Goal: Task Accomplishment & Management: Complete application form

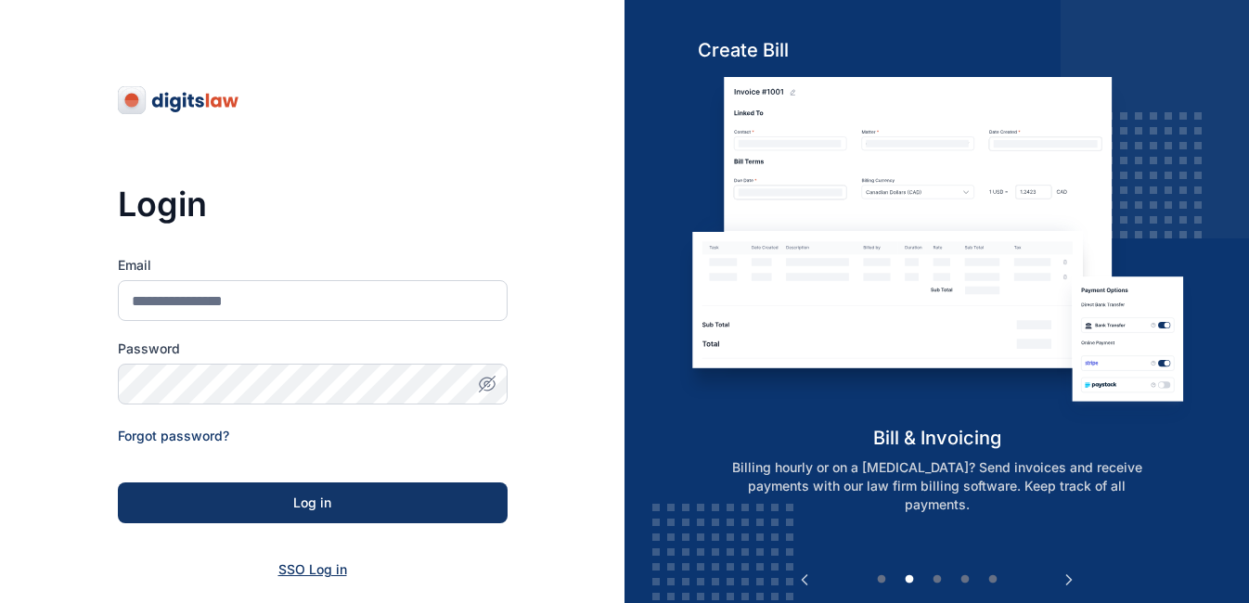
click at [314, 566] on span "SSO Log in" at bounding box center [312, 569] width 69 height 16
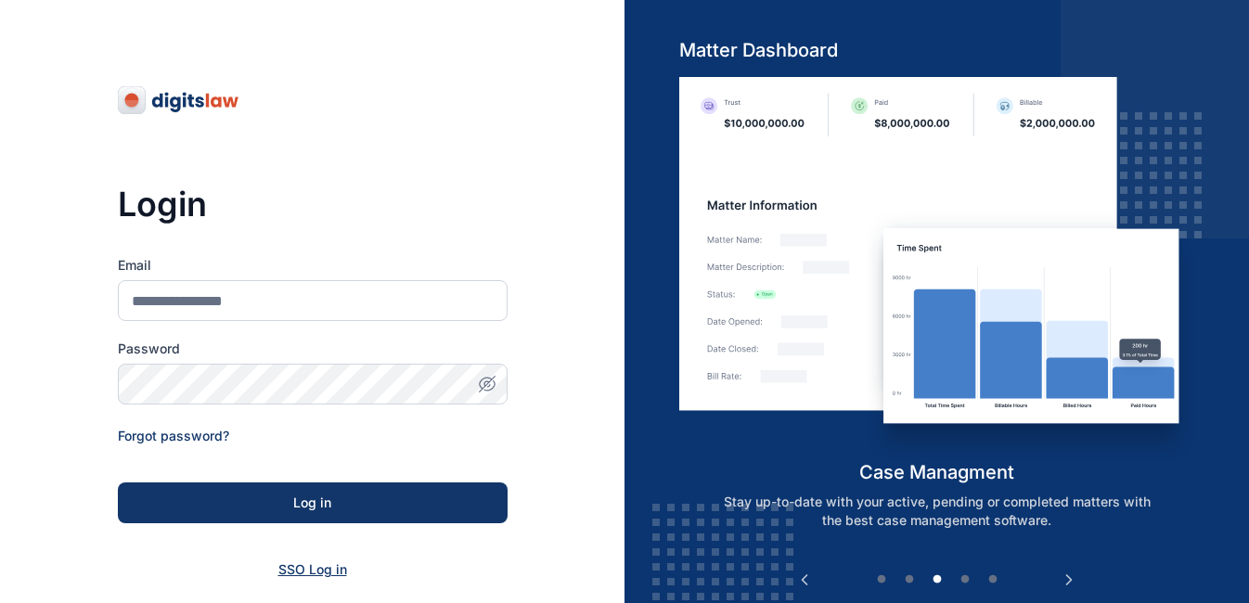
click at [314, 565] on span "SSO Log in" at bounding box center [312, 569] width 69 height 16
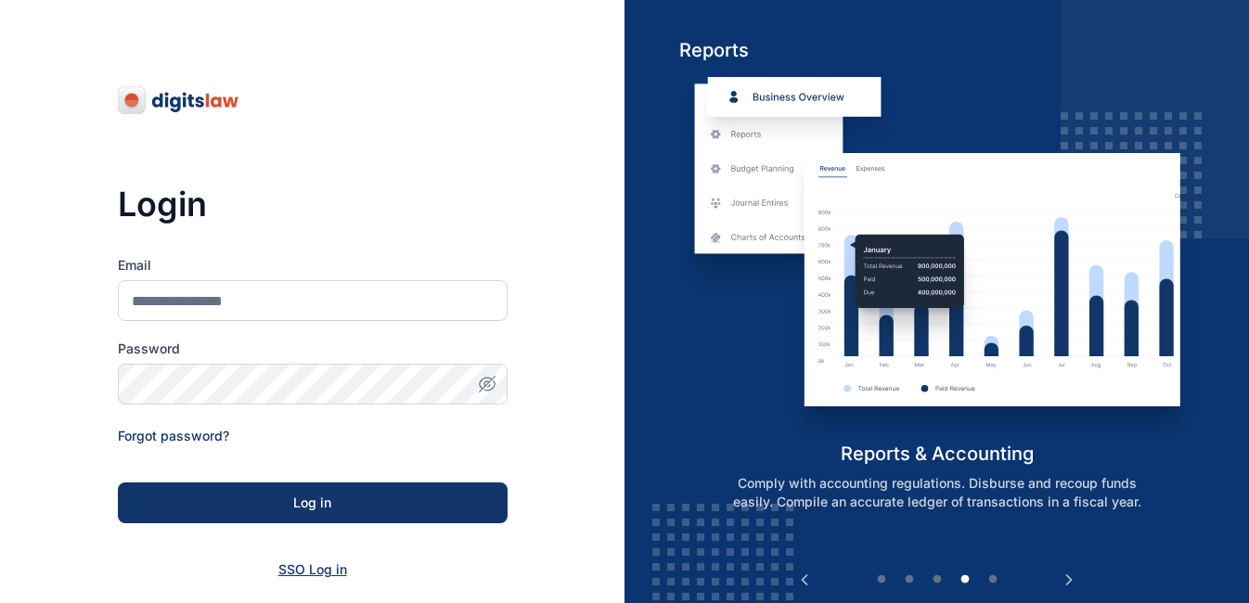
click at [314, 565] on span "SSO Log in" at bounding box center [312, 569] width 69 height 16
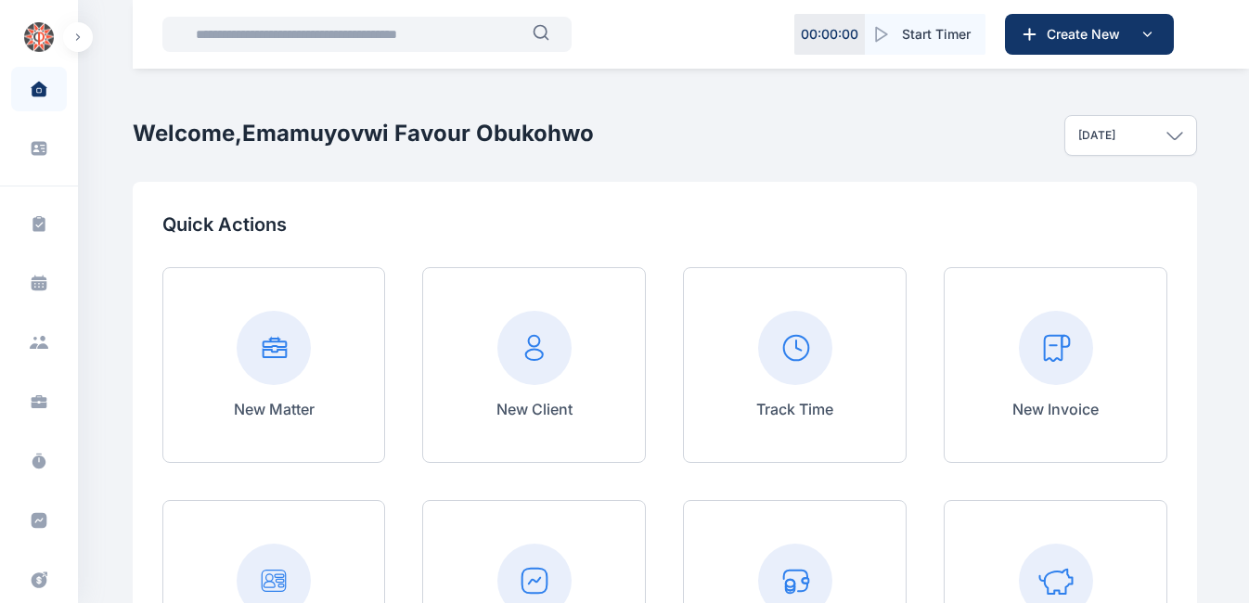
click at [373, 46] on input "text" at bounding box center [359, 34] width 348 height 37
click at [342, 32] on input "text" at bounding box center [359, 34] width 348 height 37
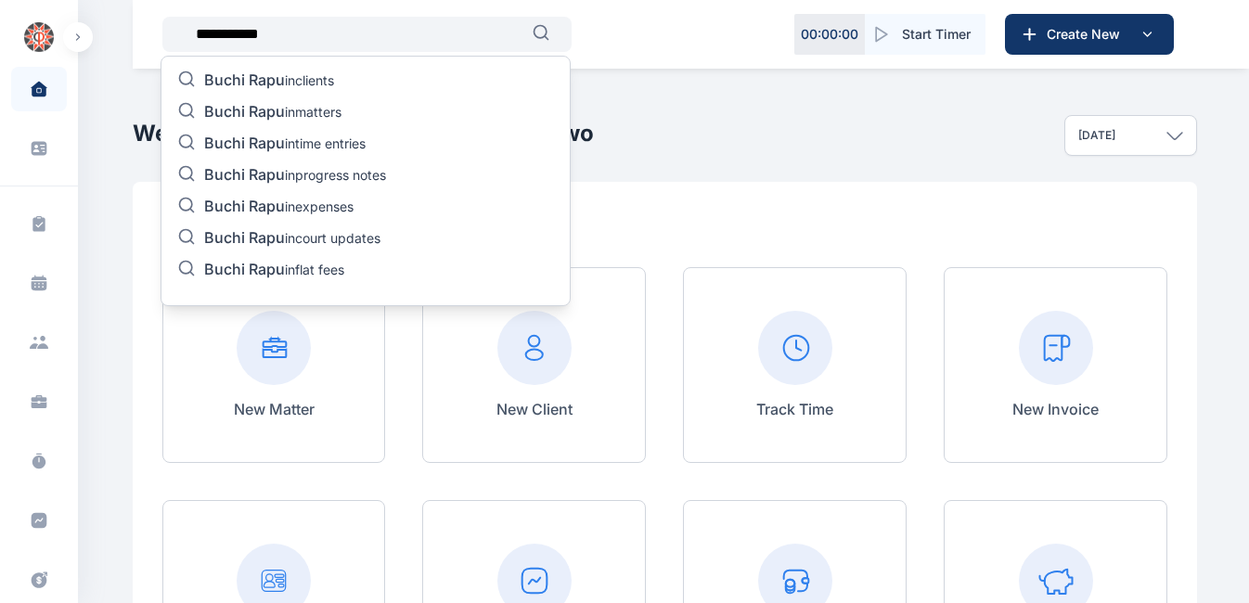
type input "**********"
click at [289, 109] on p "Buchi Rapu in matters" at bounding box center [272, 113] width 137 height 22
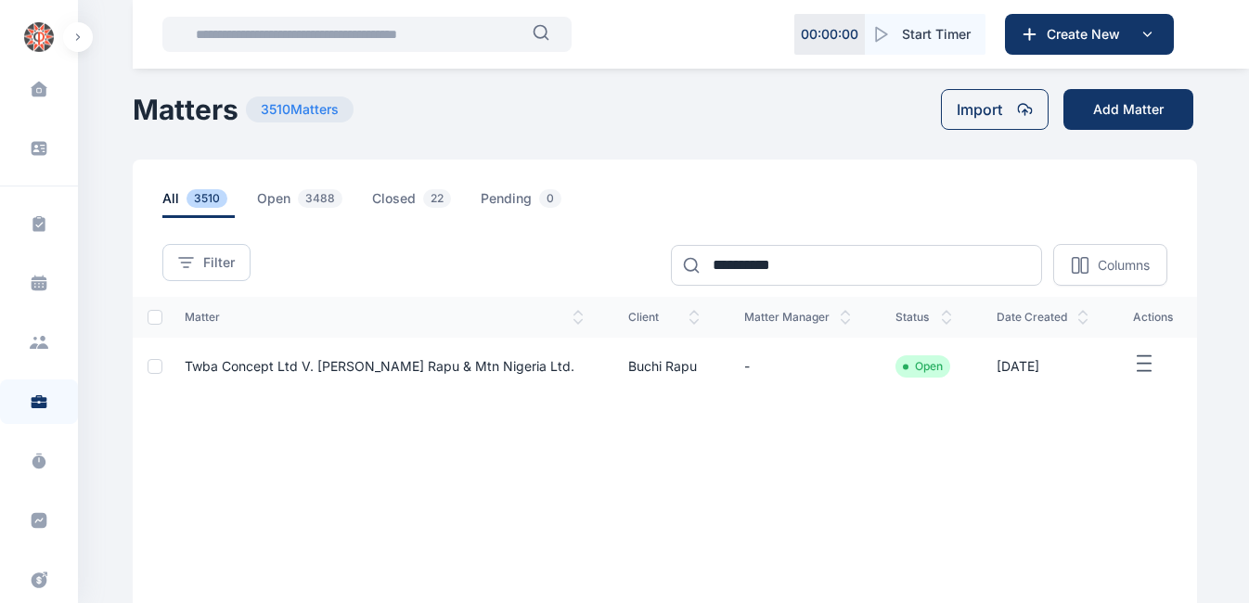
click at [547, 362] on td "Twba Concept Ltd V. [PERSON_NAME] Rapu & Mtn Nigeria Ltd." at bounding box center [383, 367] width 443 height 58
click at [411, 365] on span "Twba Concept Ltd V. [PERSON_NAME] Rapu & Mtn Nigeria Ltd." at bounding box center [380, 366] width 390 height 16
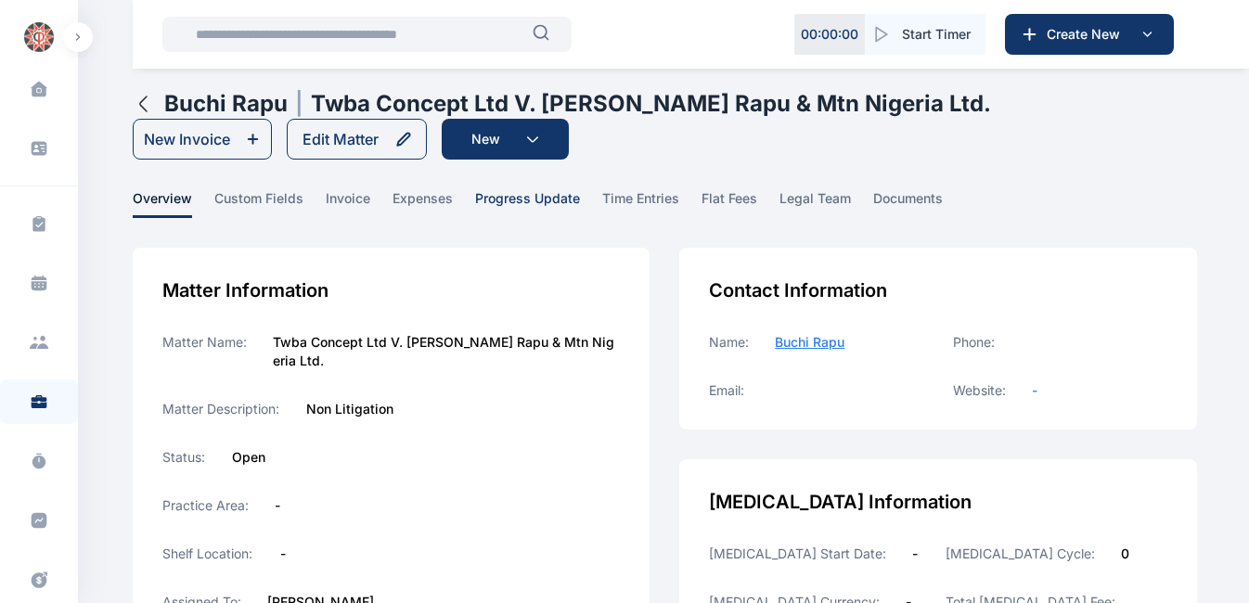
click at [554, 199] on span "progress update" at bounding box center [527, 203] width 105 height 29
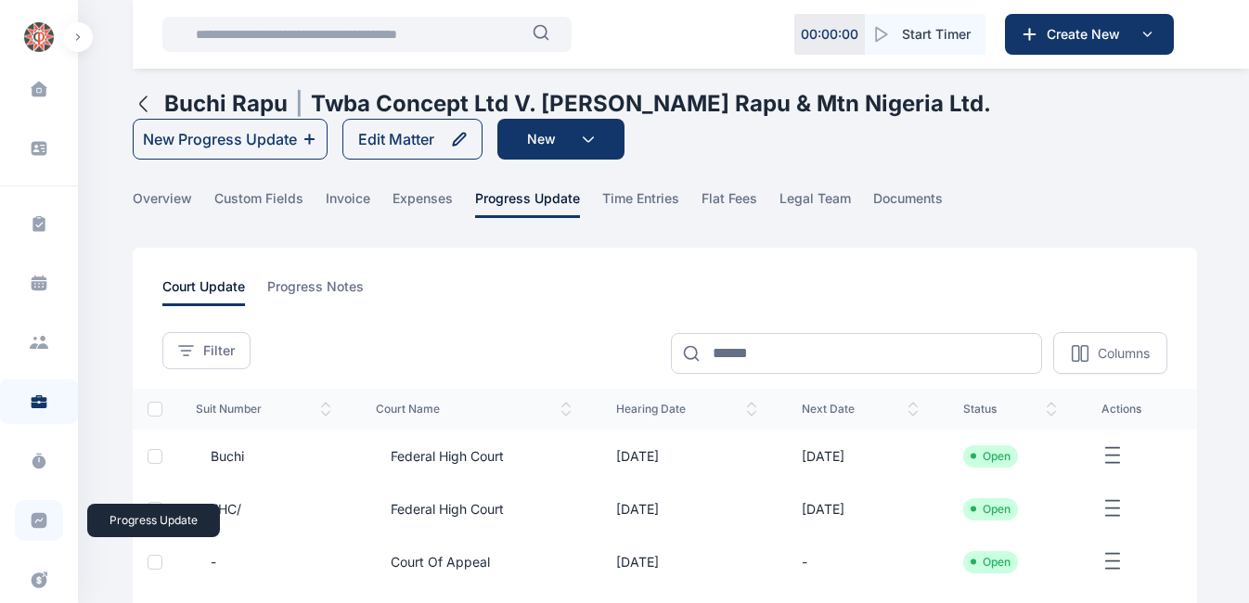
click at [40, 522] on icon at bounding box center [40, 521] width 16 height 16
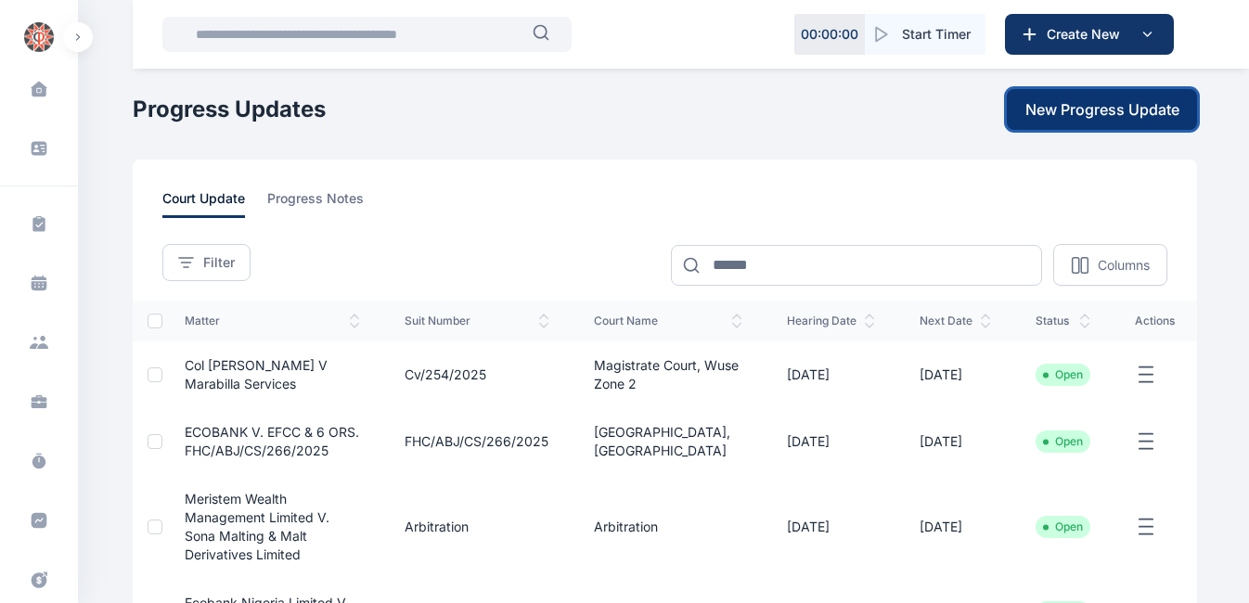
click at [1082, 101] on span "New Progress Update" at bounding box center [1102, 109] width 154 height 22
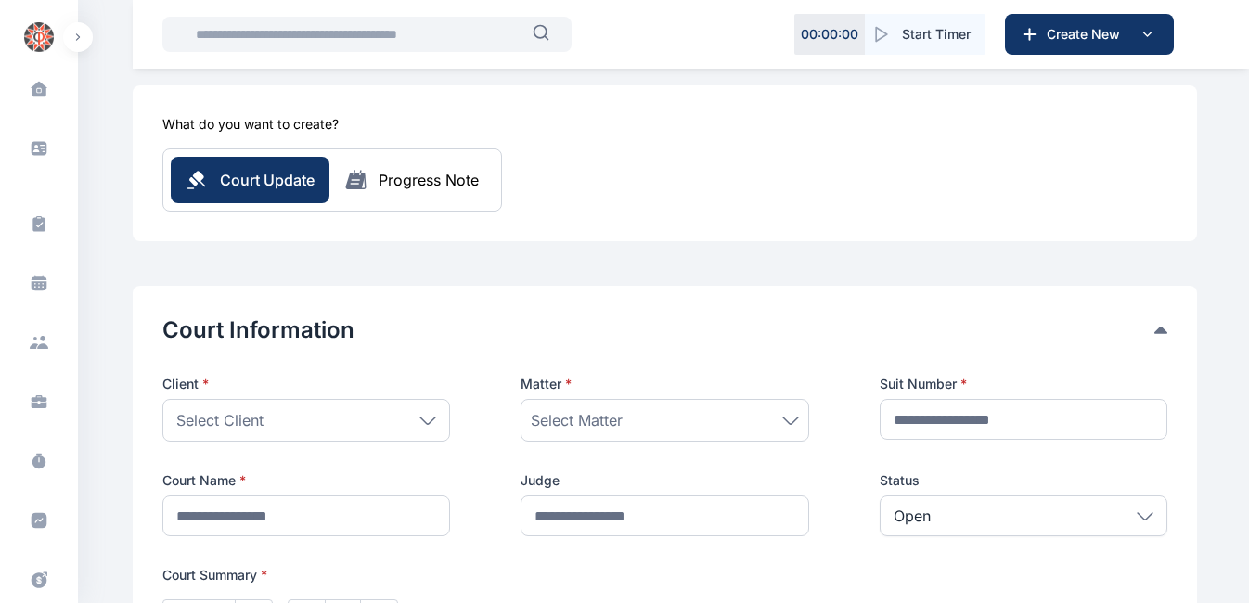
scroll to position [100, 0]
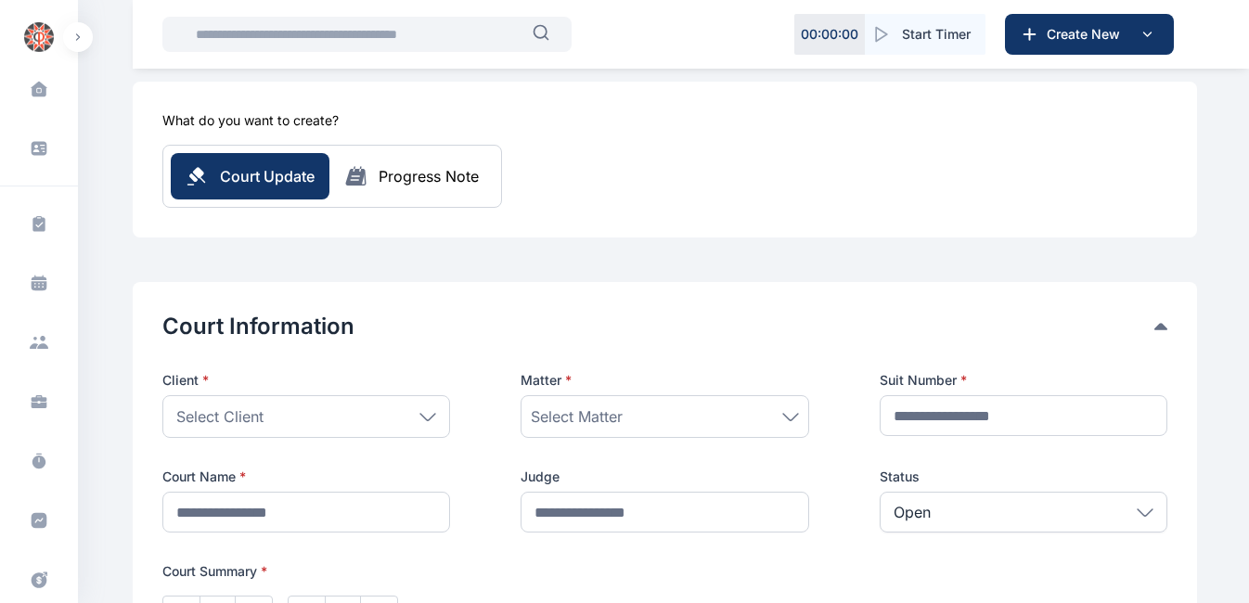
click at [427, 421] on div "Select Client" at bounding box center [306, 416] width 288 height 43
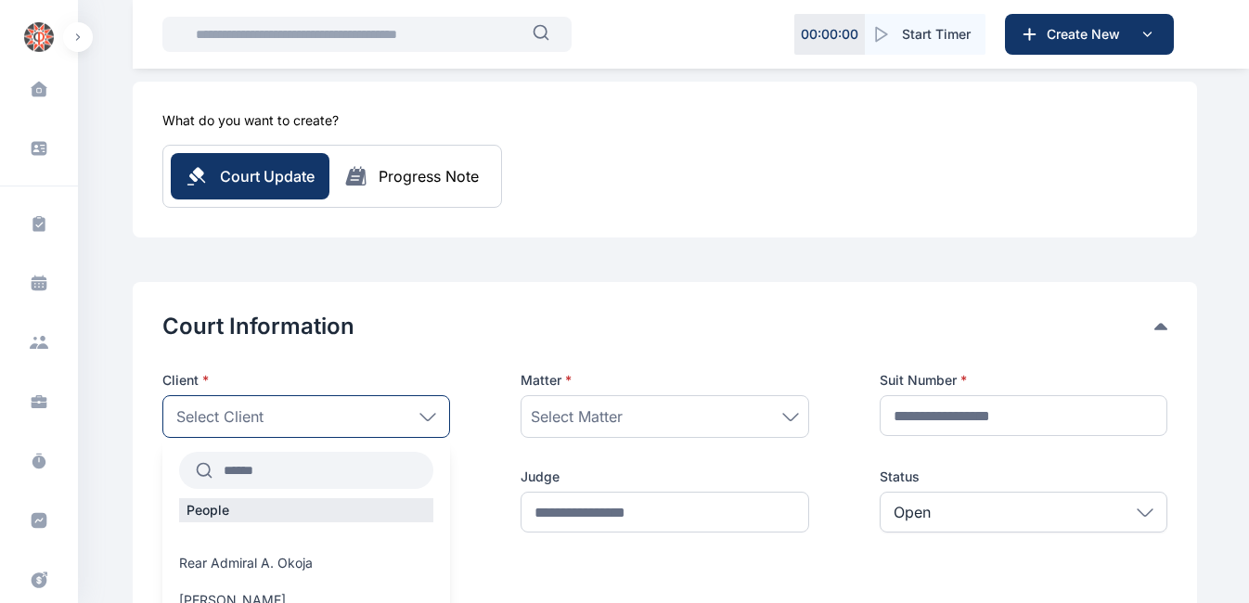
click at [281, 459] on input "text" at bounding box center [322, 470] width 221 height 33
click at [216, 412] on span "Select Client" at bounding box center [219, 416] width 87 height 22
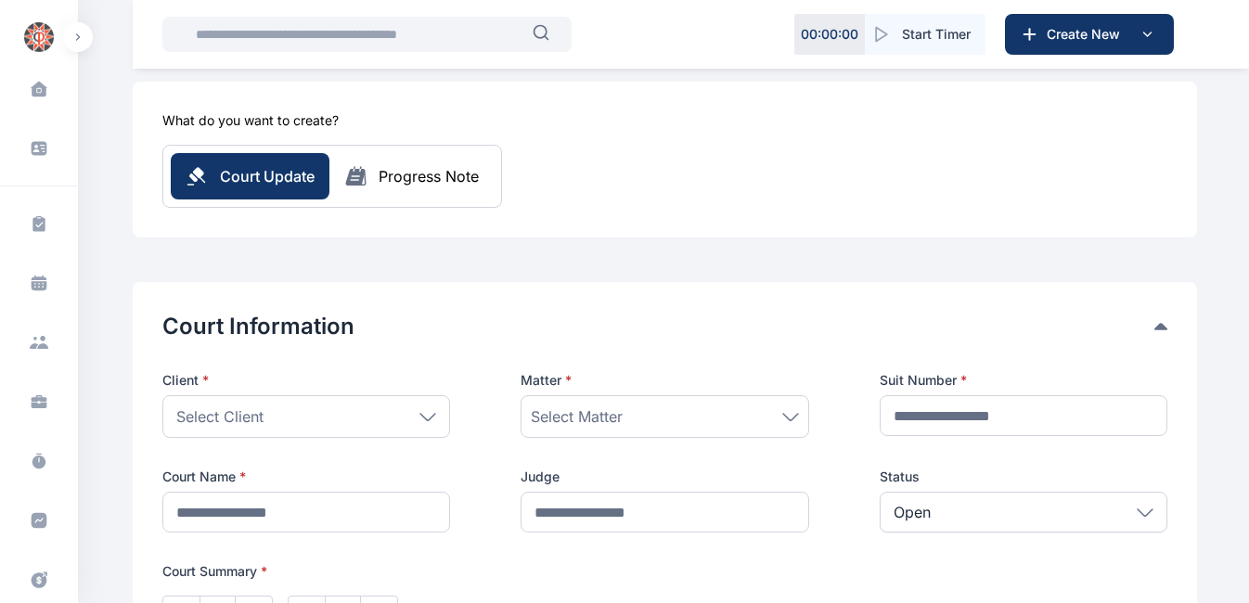
click at [206, 412] on span "Select Client" at bounding box center [219, 416] width 87 height 22
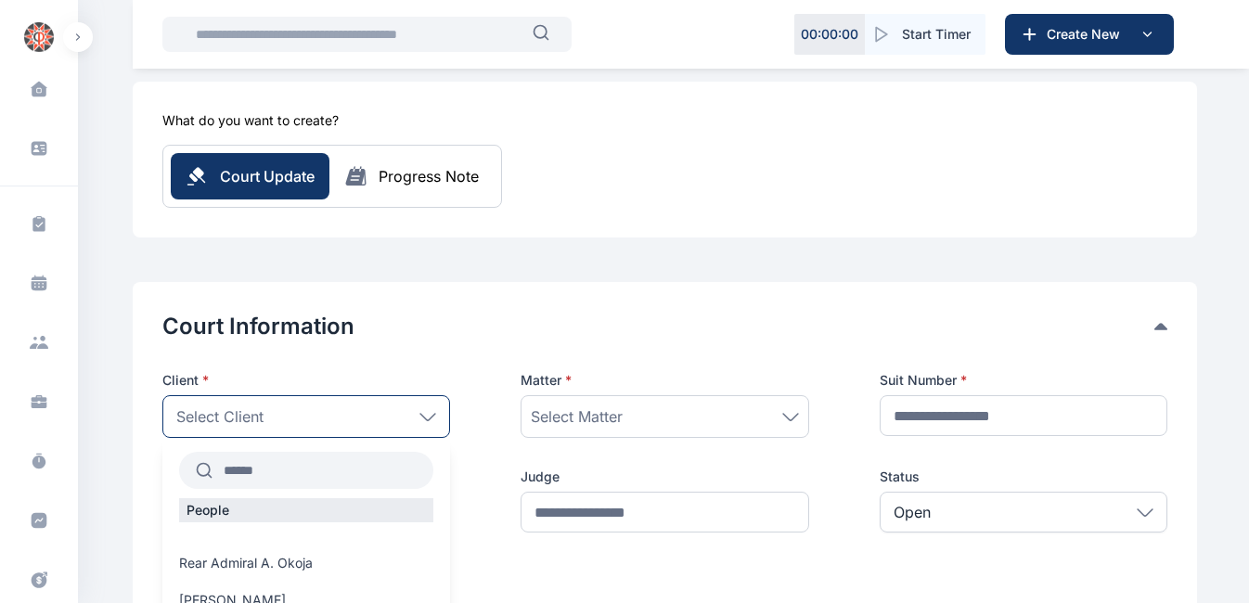
click at [187, 412] on span "Select Client" at bounding box center [219, 416] width 87 height 22
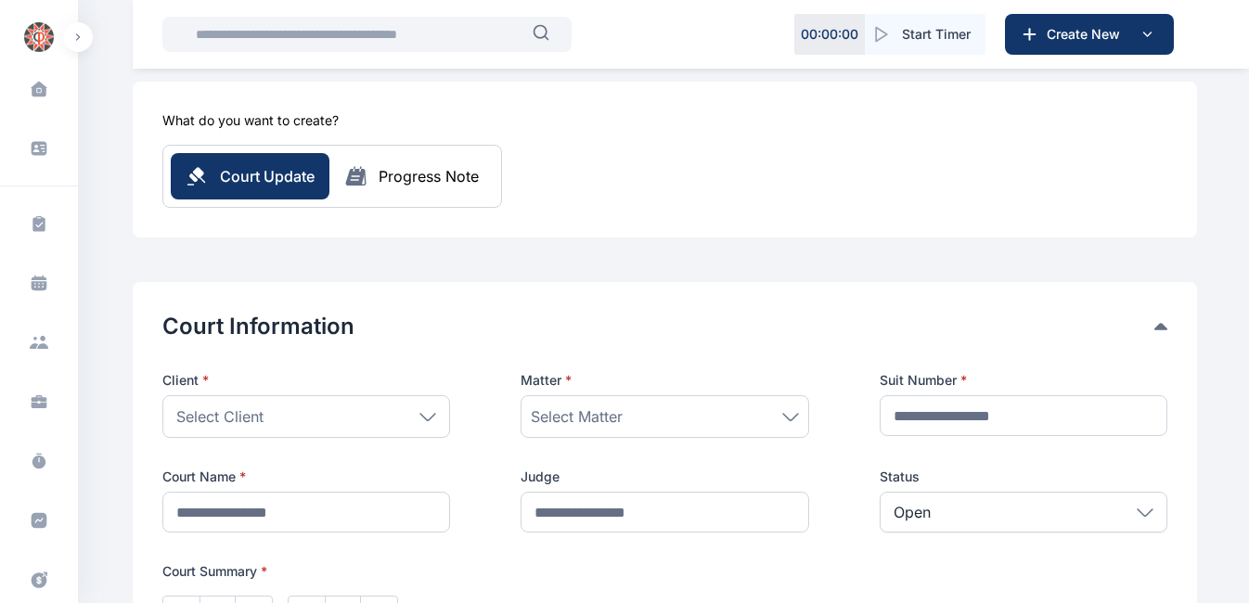
click at [423, 416] on icon at bounding box center [427, 416] width 15 height 6
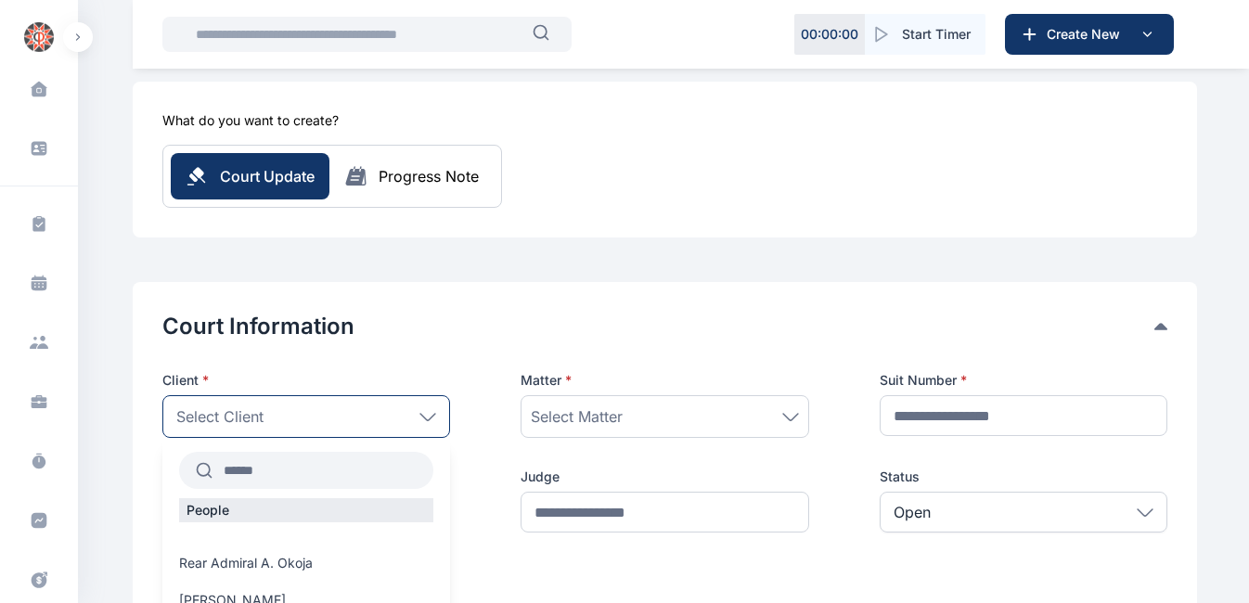
click at [284, 472] on input "text" at bounding box center [322, 470] width 221 height 33
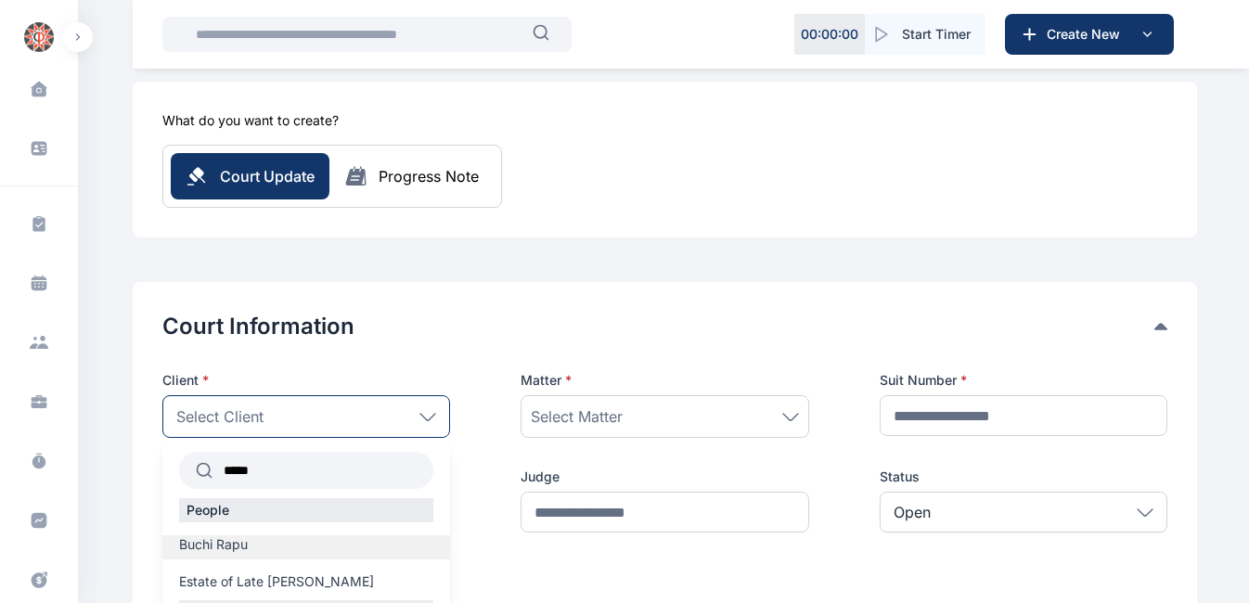
type input "*****"
click at [217, 545] on span "Buchi Rapu" at bounding box center [213, 544] width 69 height 19
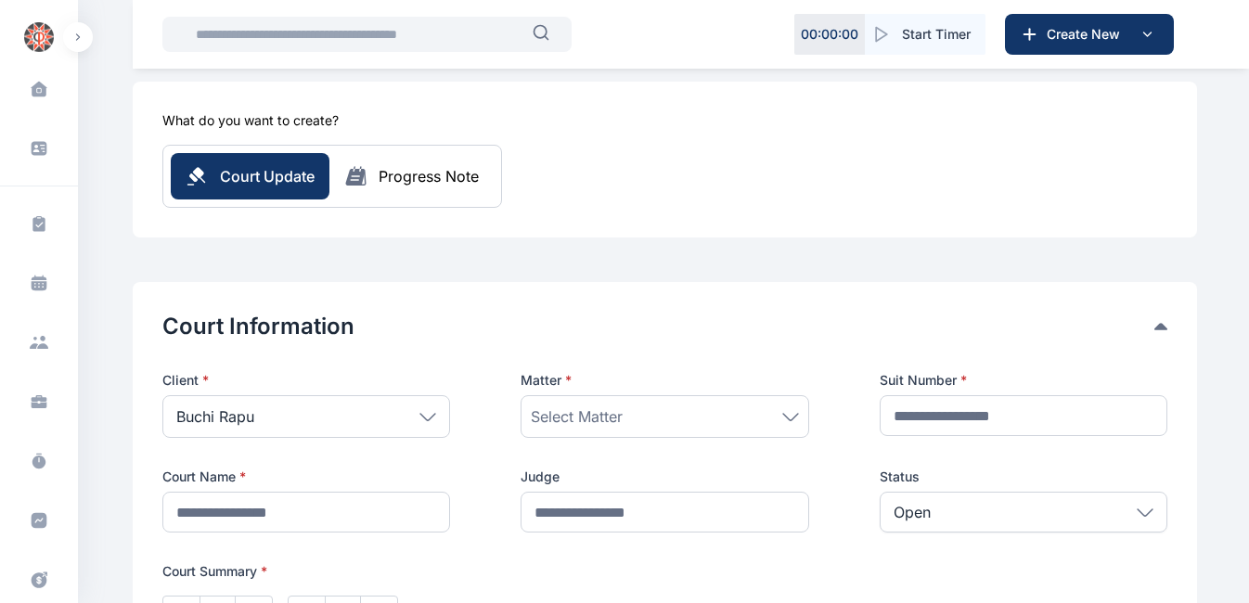
click at [795, 413] on icon at bounding box center [790, 417] width 17 height 8
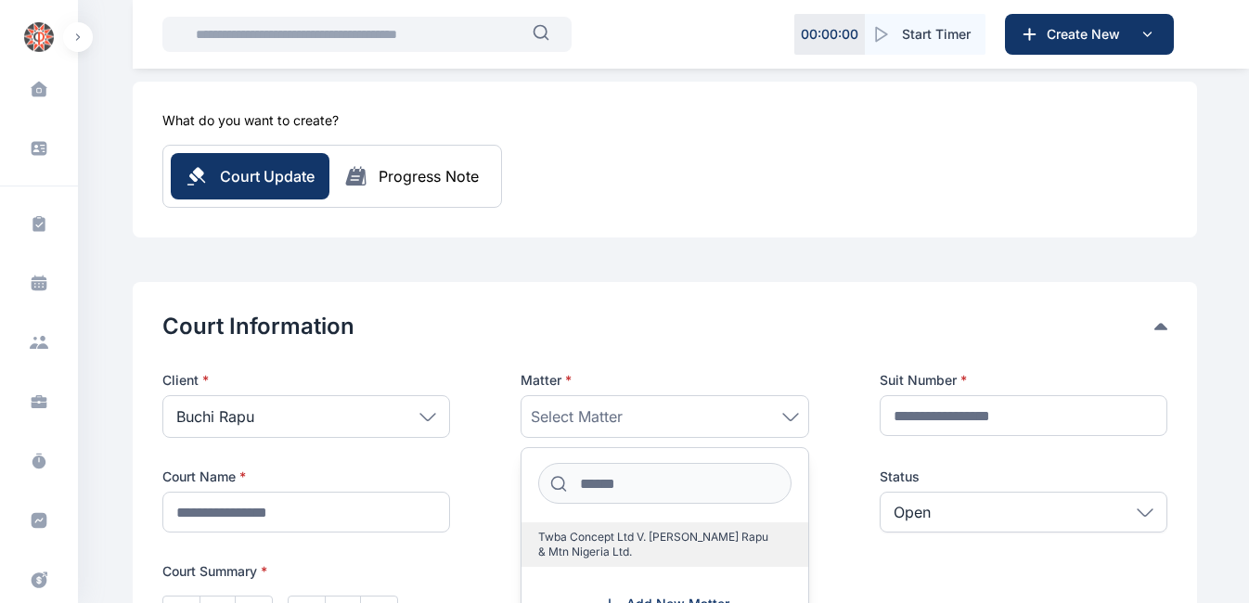
click at [682, 535] on span "Twba Concept Ltd V. [PERSON_NAME] Rapu & Mtn Nigeria Ltd." at bounding box center [656, 545] width 237 height 30
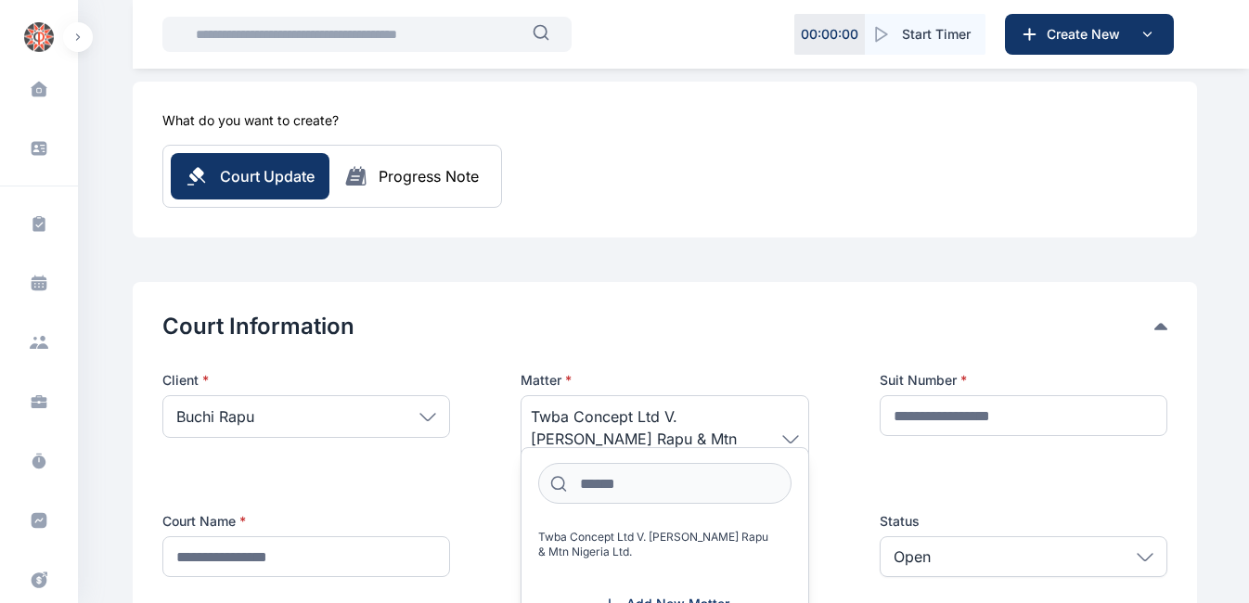
click at [806, 441] on div "Twba Concept Ltd V. [PERSON_NAME] Rapu & Mtn Nigeria Ltd." at bounding box center [664, 438] width 288 height 87
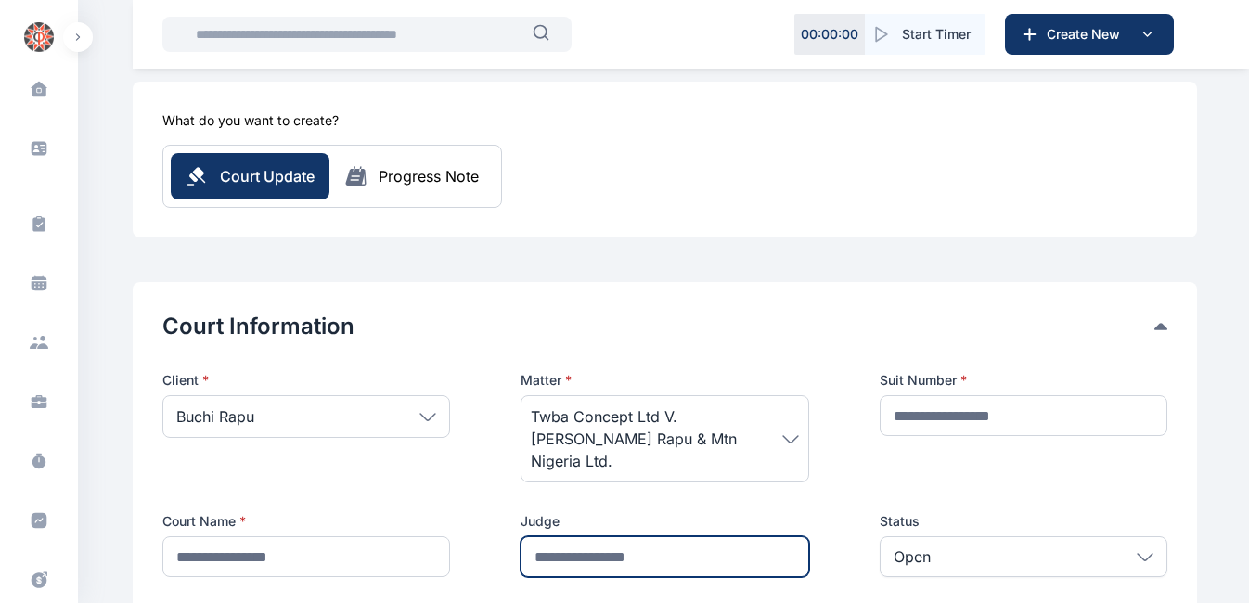
click at [599, 536] on input "text" at bounding box center [664, 556] width 288 height 41
type input "**********"
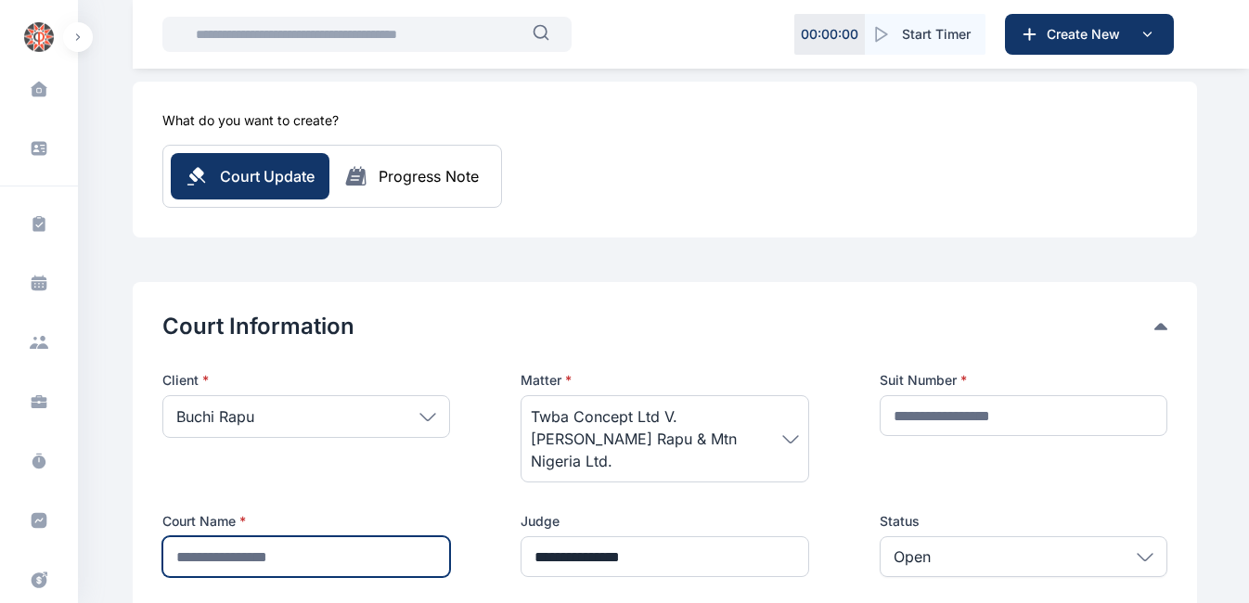
click at [323, 536] on input "text" at bounding box center [306, 556] width 288 height 41
type input "**********"
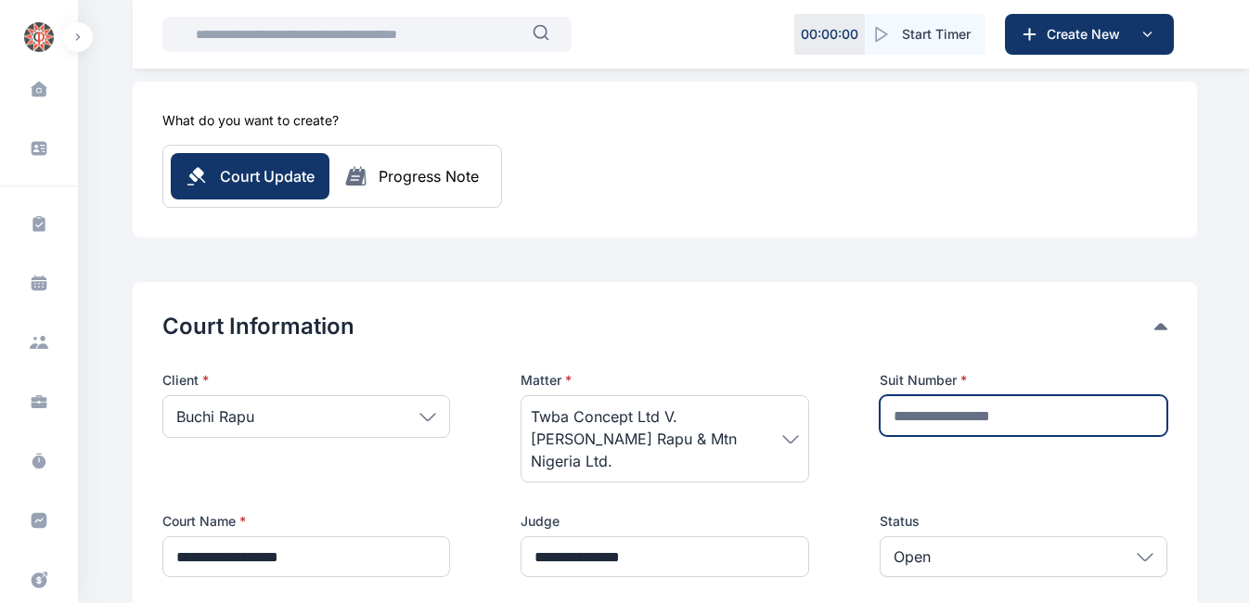
click at [936, 413] on input "text" at bounding box center [1023, 415] width 288 height 41
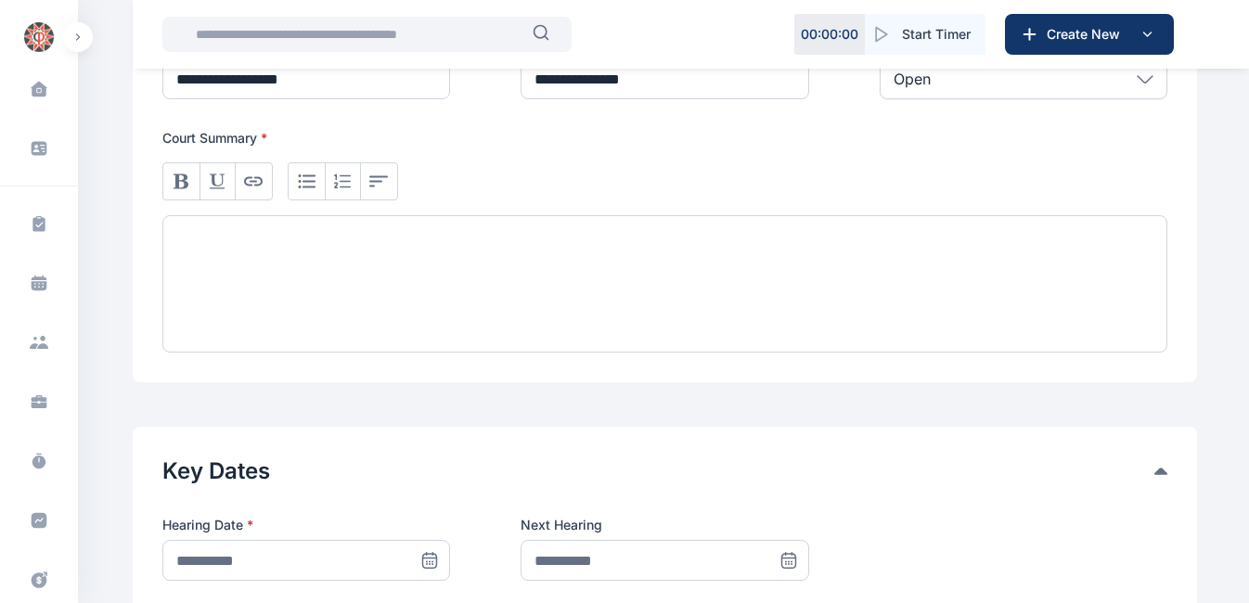
scroll to position [584, 0]
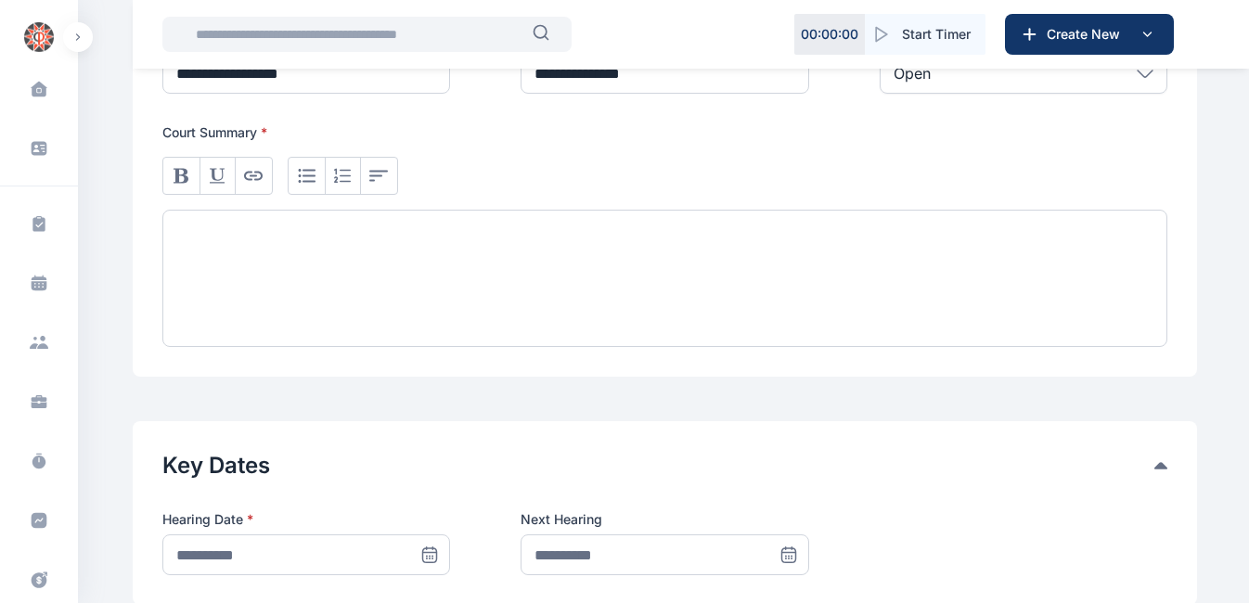
type input "**********"
click at [785, 553] on icon at bounding box center [787, 553] width 13 height 0
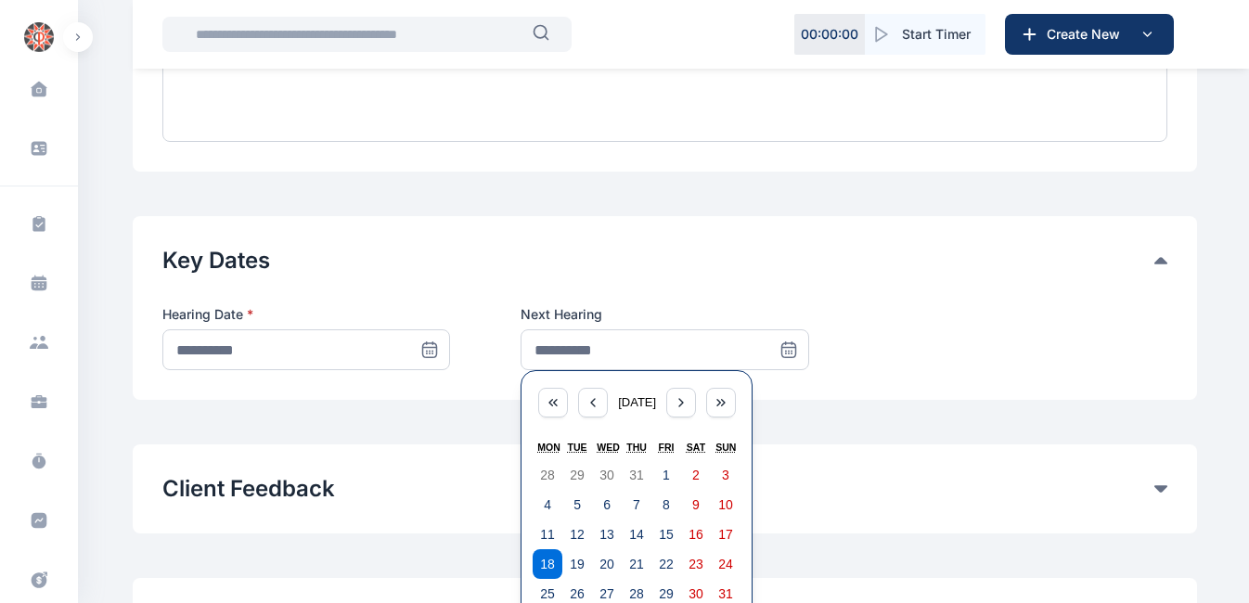
scroll to position [802, 0]
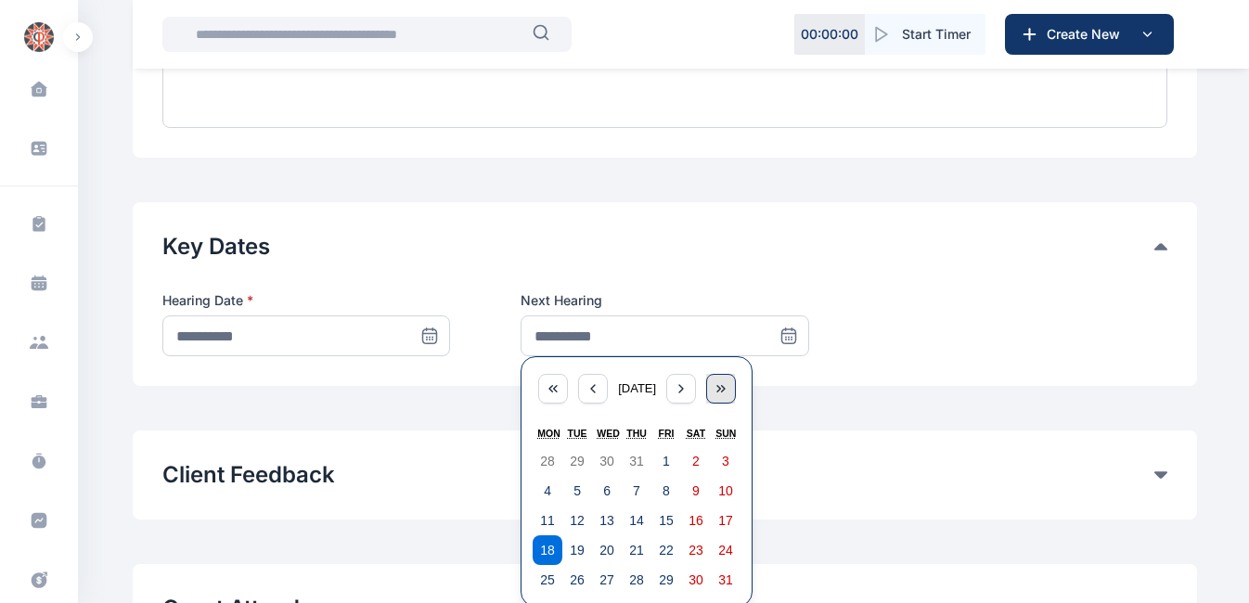
click at [728, 381] on icon "button" at bounding box center [720, 388] width 15 height 15
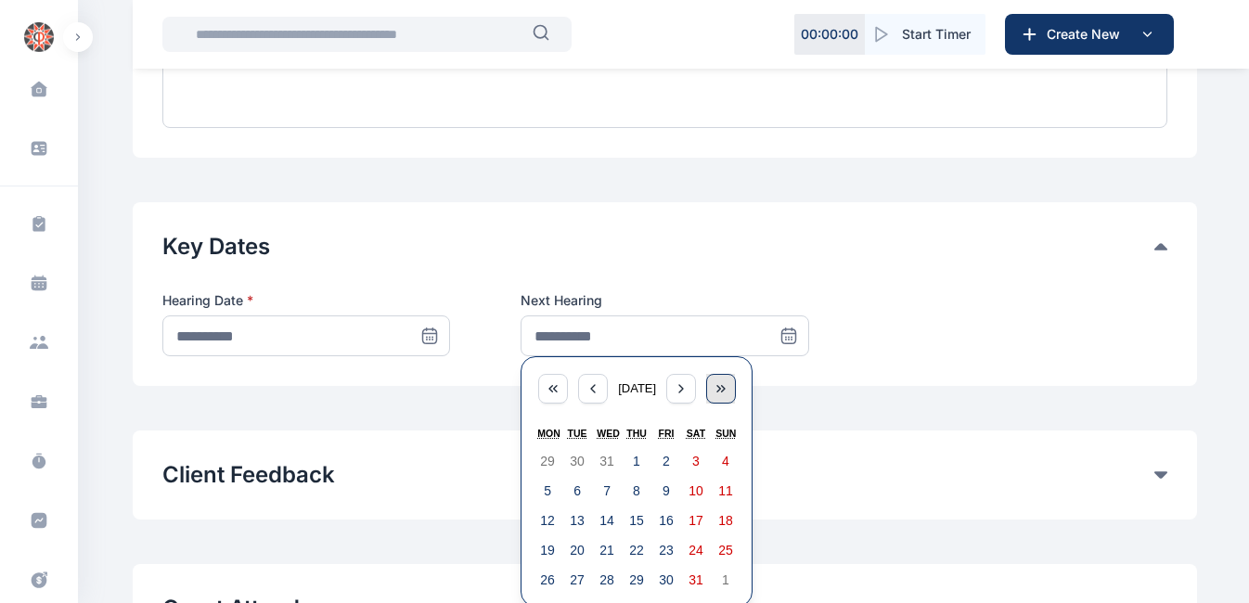
click at [728, 381] on icon "button" at bounding box center [720, 388] width 15 height 15
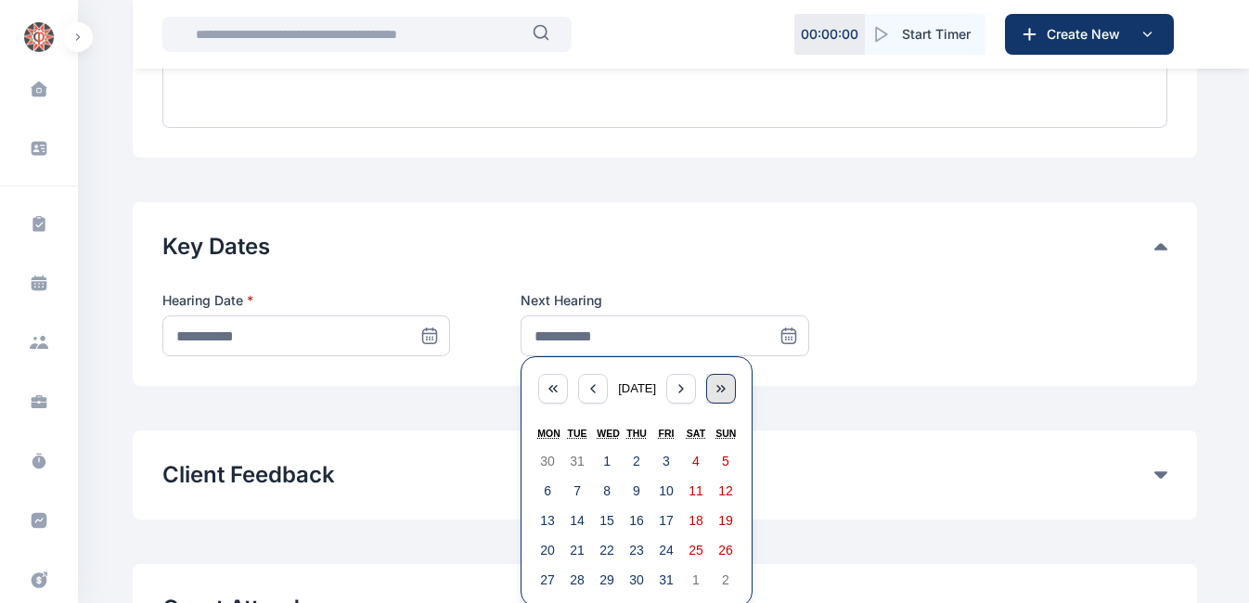
click at [728, 381] on icon "button" at bounding box center [720, 388] width 15 height 15
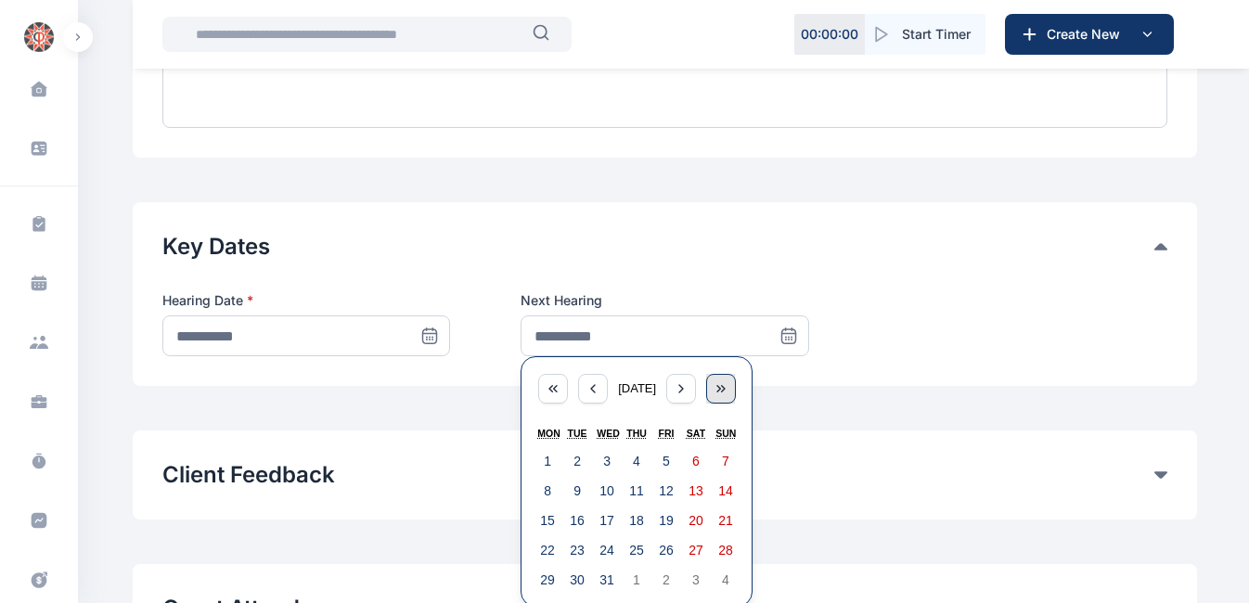
click at [728, 381] on icon "button" at bounding box center [720, 388] width 15 height 15
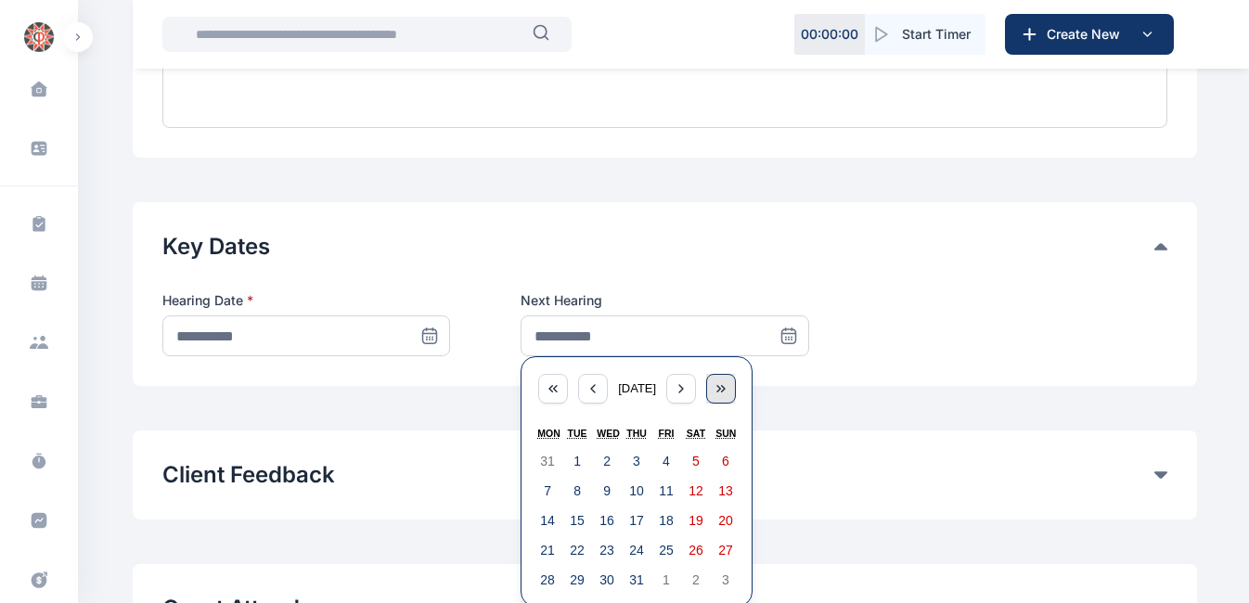
click at [728, 381] on icon "button" at bounding box center [720, 388] width 15 height 15
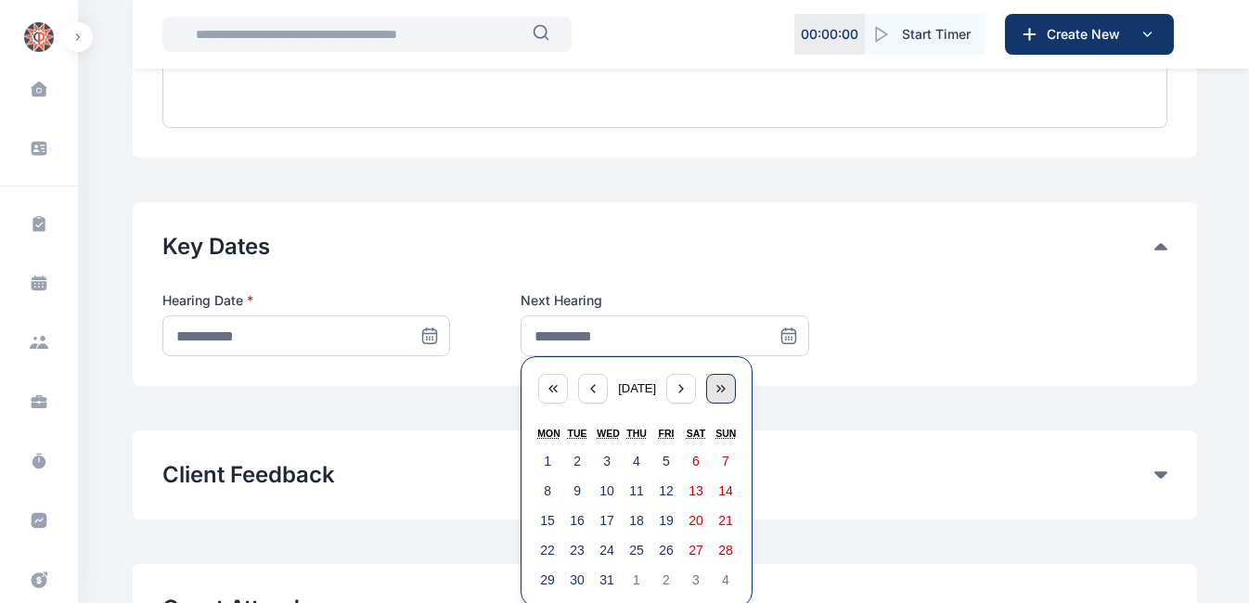
click at [728, 381] on icon "button" at bounding box center [720, 388] width 15 height 15
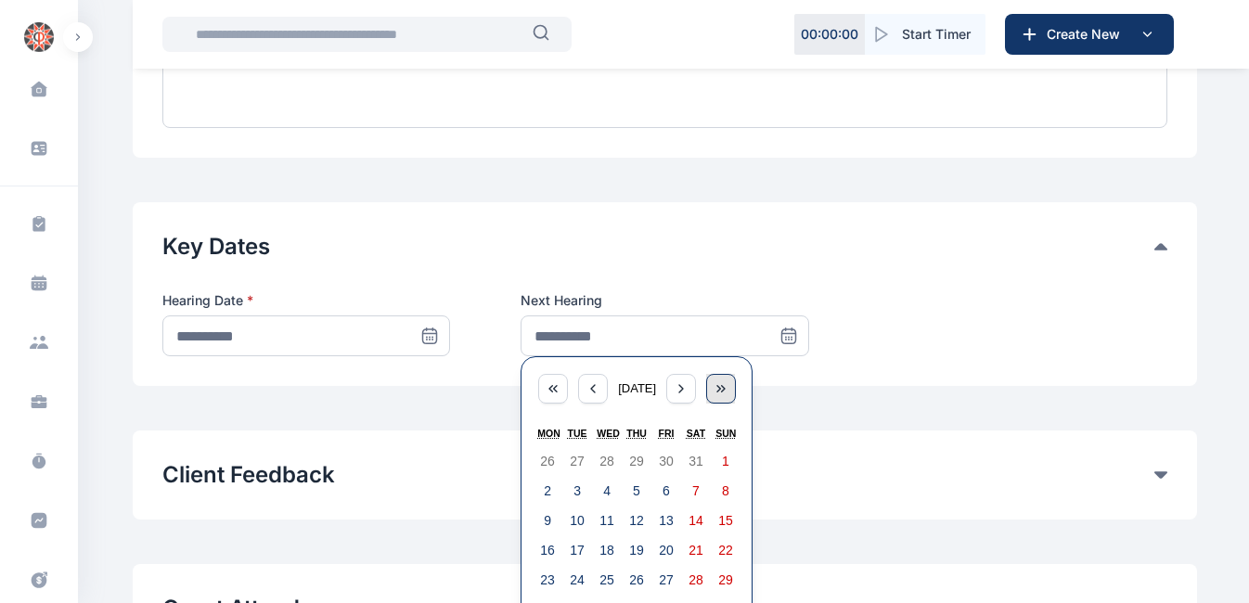
click at [728, 381] on icon "button" at bounding box center [720, 388] width 15 height 15
click at [644, 381] on span "[DATE]" at bounding box center [637, 388] width 38 height 14
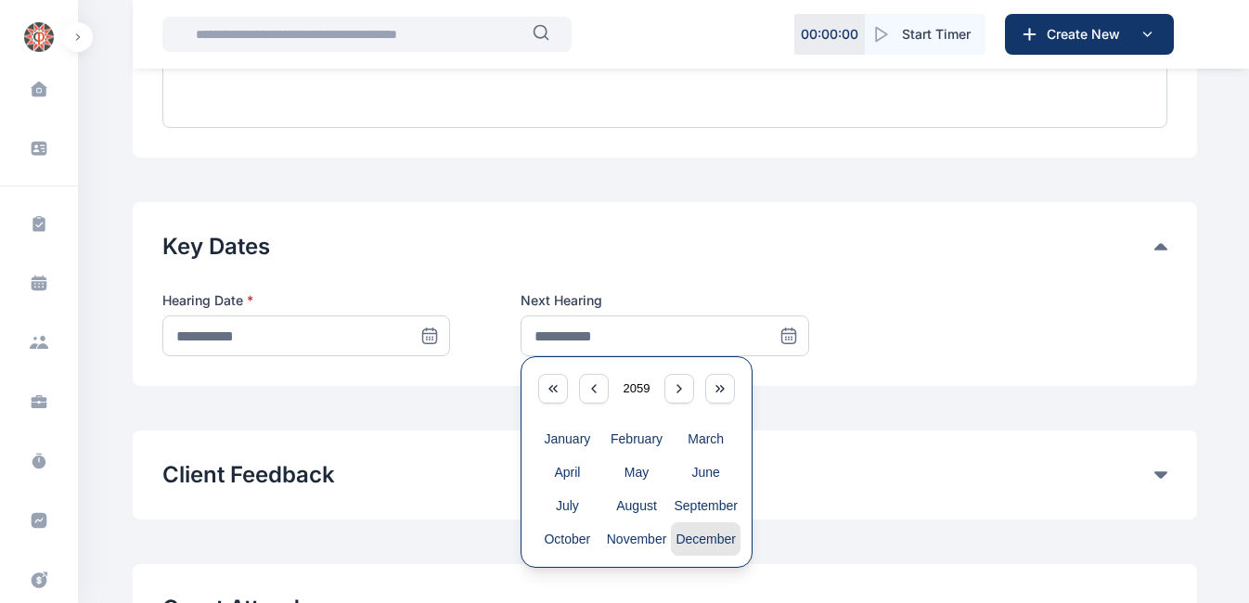
click at [697, 522] on button "December" at bounding box center [706, 538] width 70 height 33
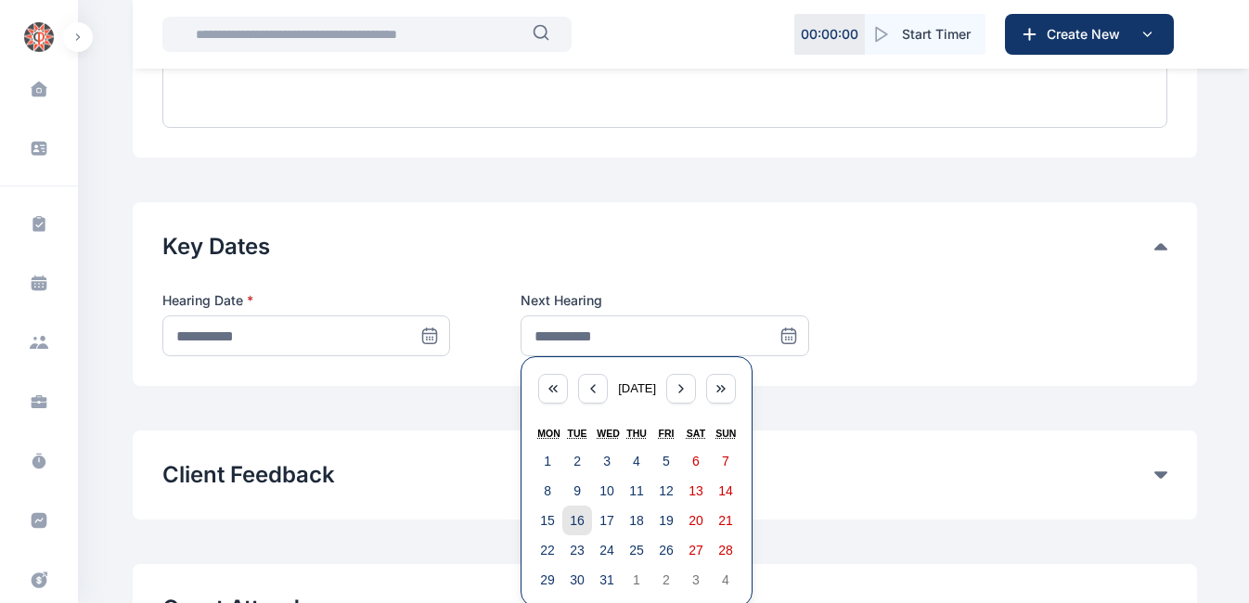
click at [577, 513] on abbr "16" at bounding box center [577, 520] width 15 height 15
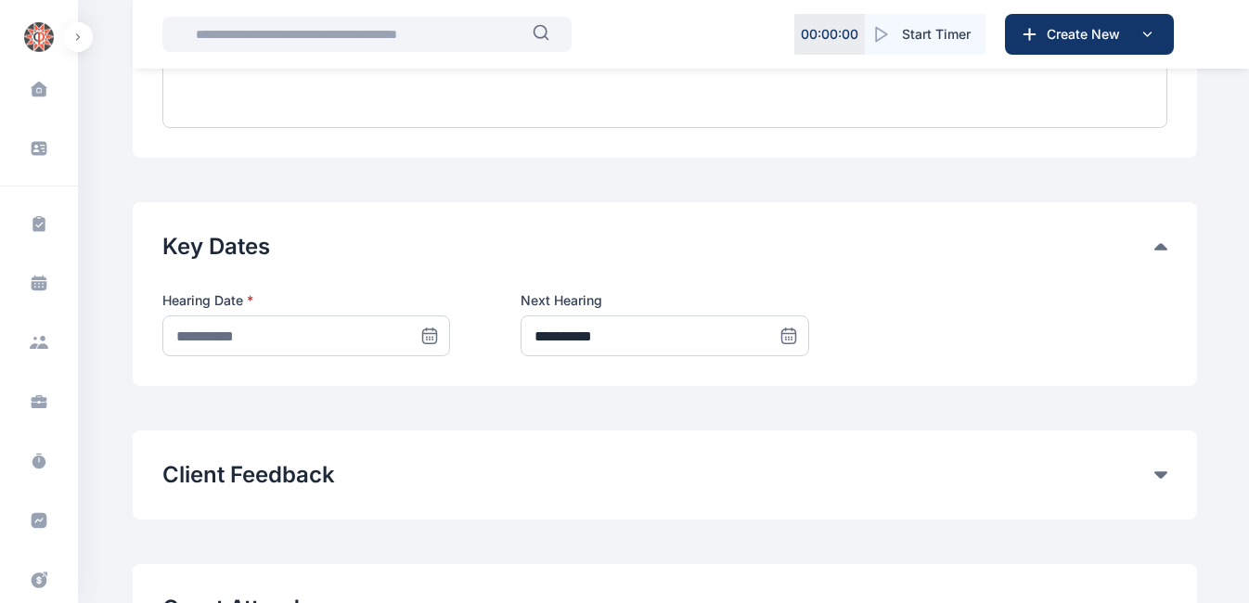
click at [791, 327] on icon at bounding box center [788, 336] width 19 height 19
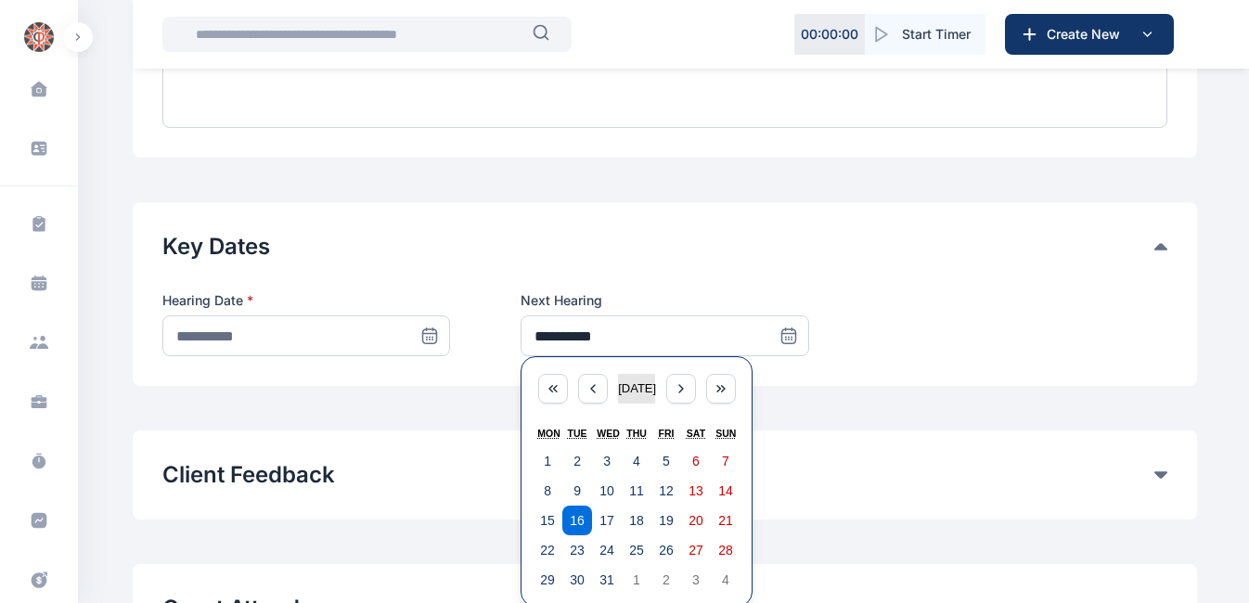
click at [636, 381] on span "[DATE]" at bounding box center [637, 388] width 38 height 14
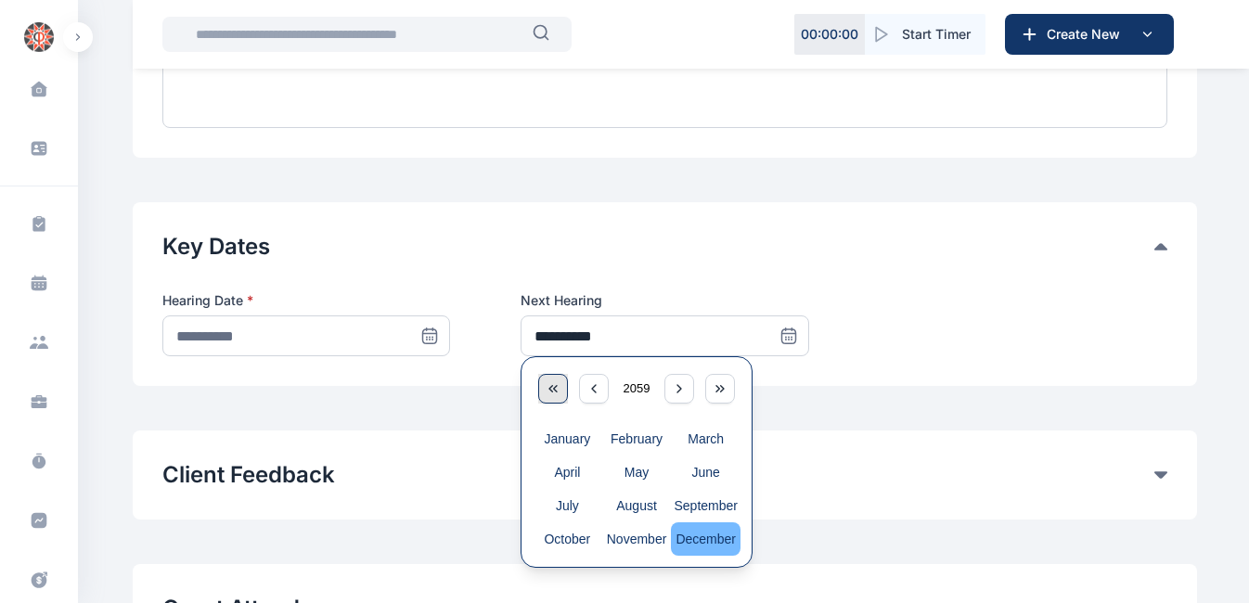
click at [552, 381] on icon "button" at bounding box center [552, 388] width 15 height 15
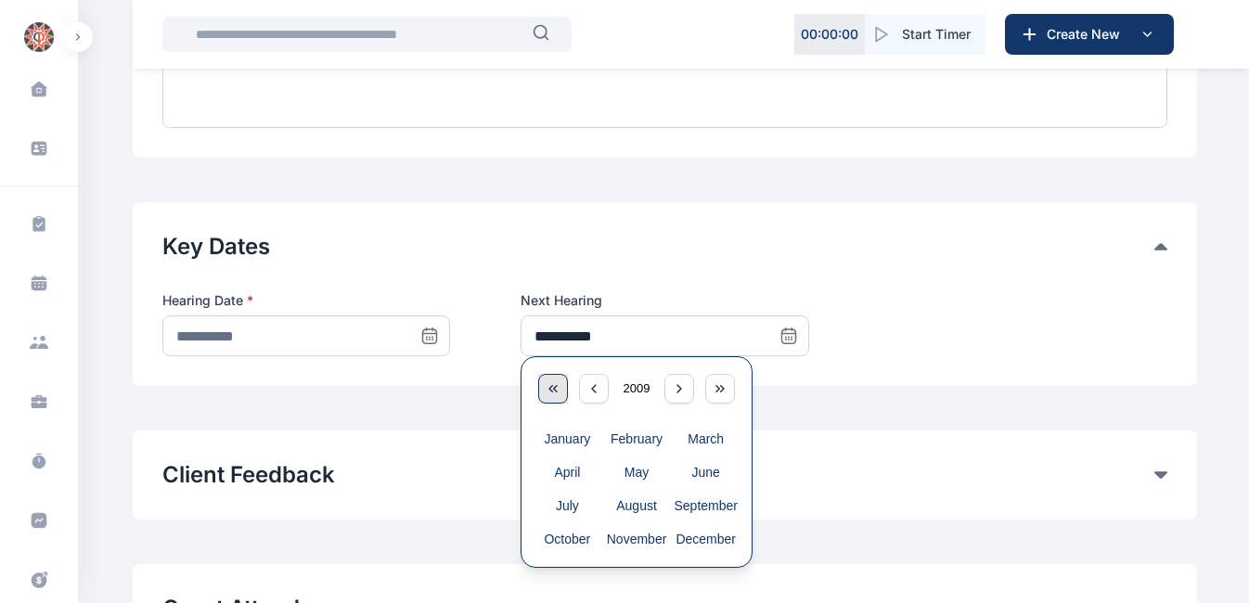
click at [552, 381] on icon "button" at bounding box center [552, 388] width 15 height 15
click at [721, 386] on icon "button" at bounding box center [722, 389] width 3 height 6
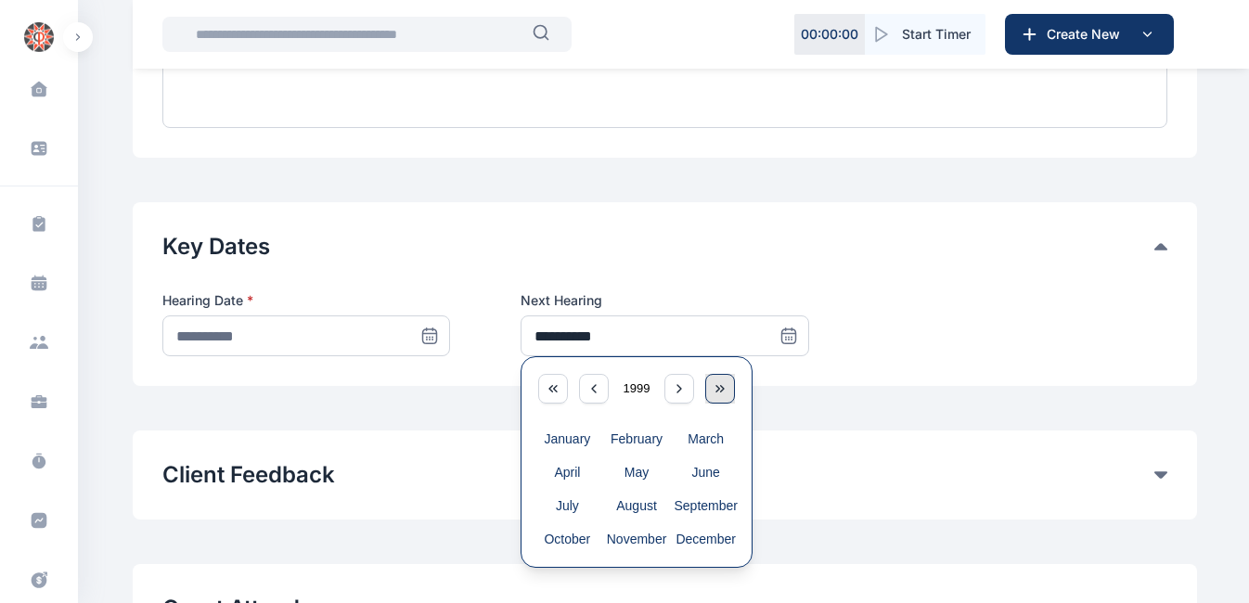
click at [719, 381] on icon "button" at bounding box center [719, 388] width 15 height 15
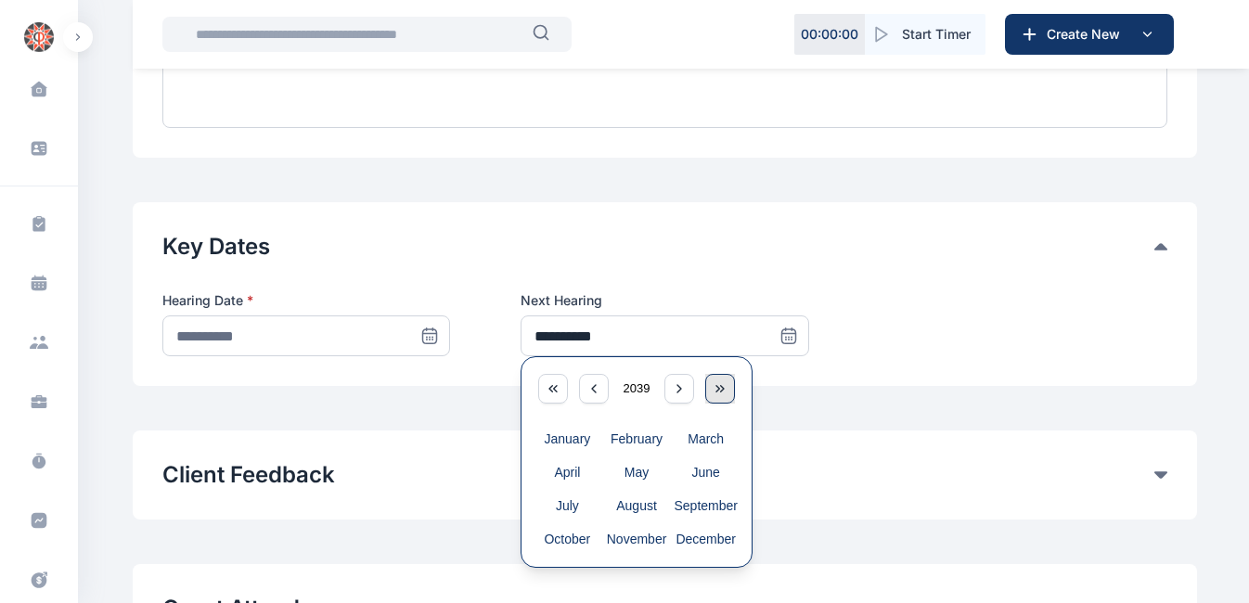
click at [719, 381] on icon "button" at bounding box center [719, 388] width 15 height 15
click at [557, 381] on icon "button" at bounding box center [552, 388] width 15 height 15
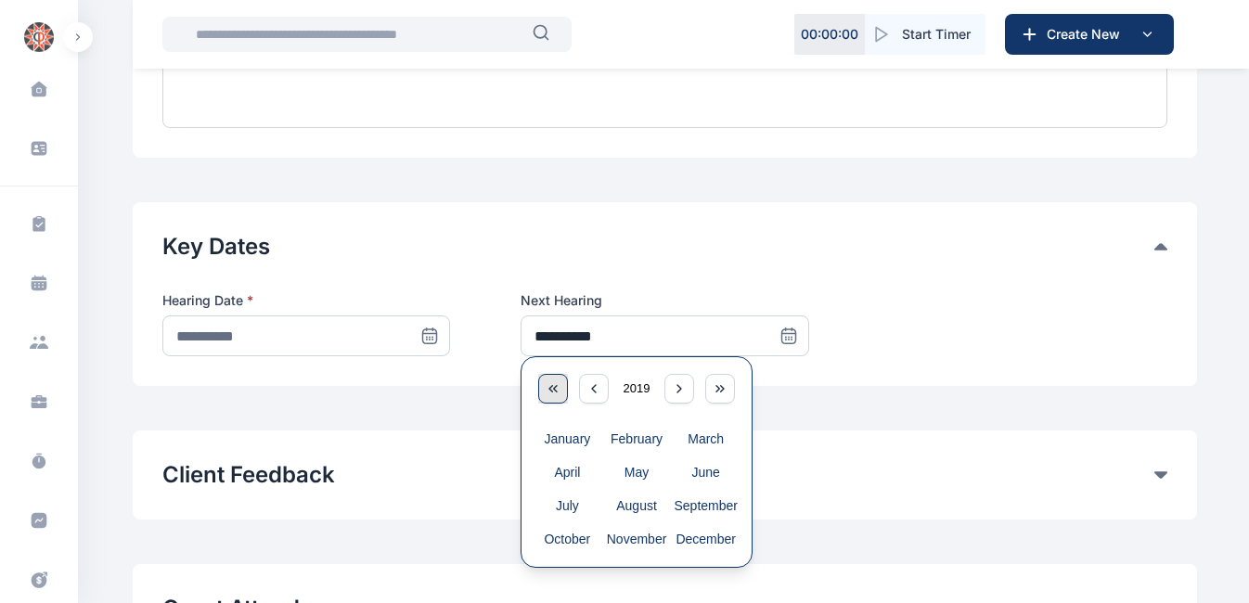
click at [557, 381] on icon "button" at bounding box center [552, 388] width 15 height 15
click at [684, 381] on icon "button" at bounding box center [679, 388] width 15 height 15
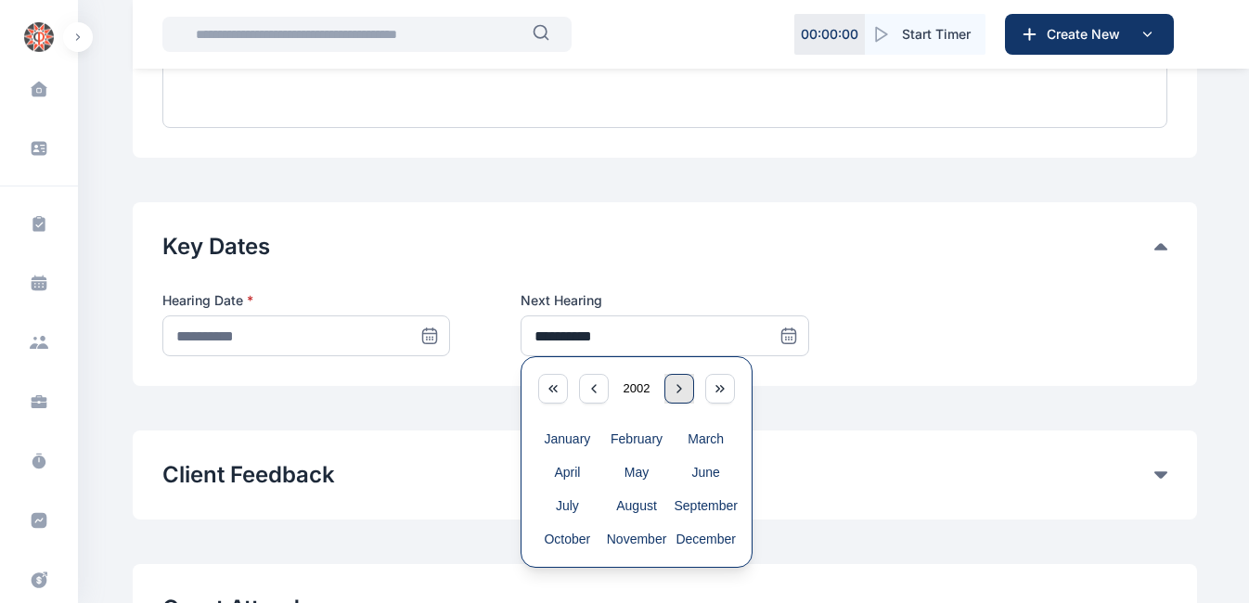
click at [684, 381] on icon "button" at bounding box center [679, 388] width 15 height 15
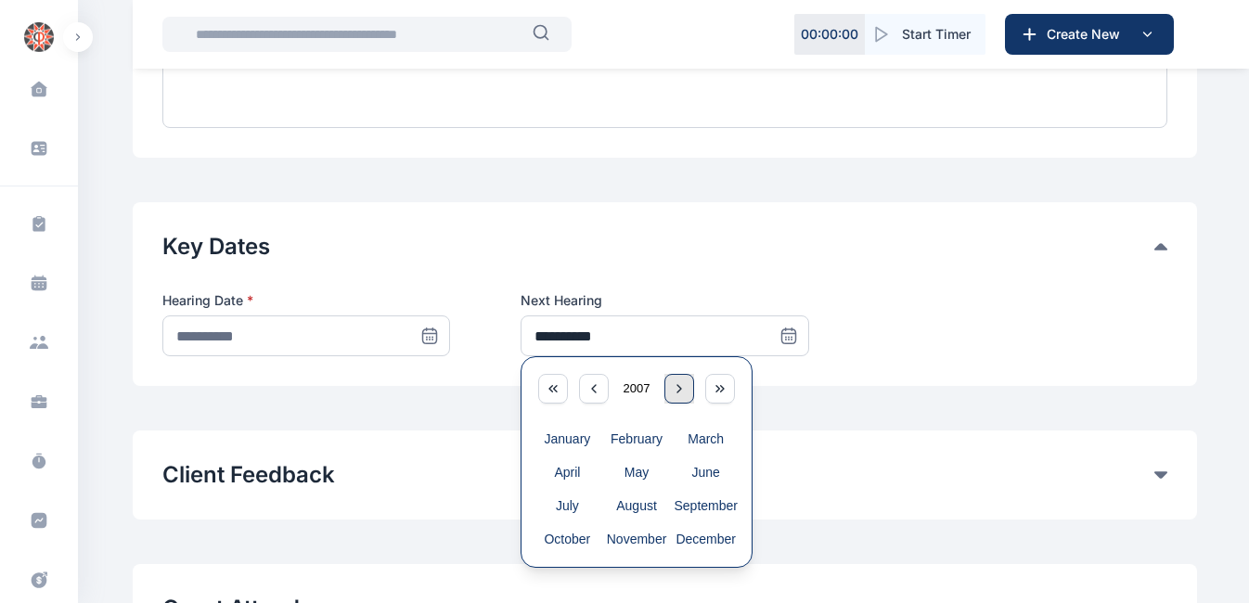
click at [684, 381] on icon "button" at bounding box center [679, 388] width 15 height 15
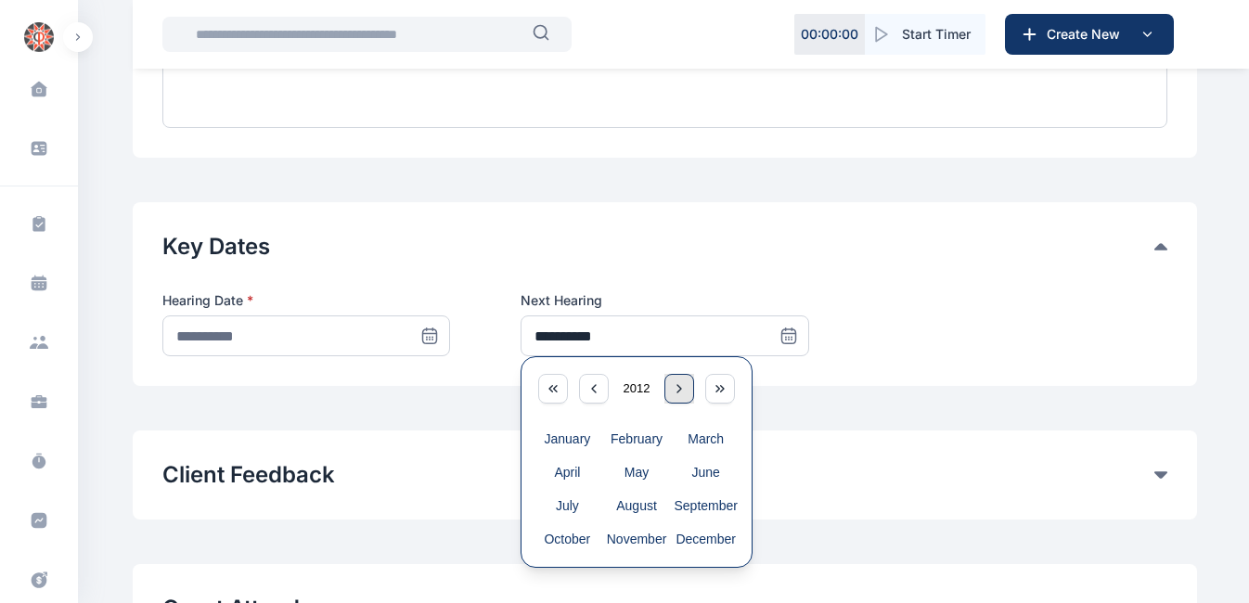
click at [684, 381] on icon "button" at bounding box center [679, 388] width 15 height 15
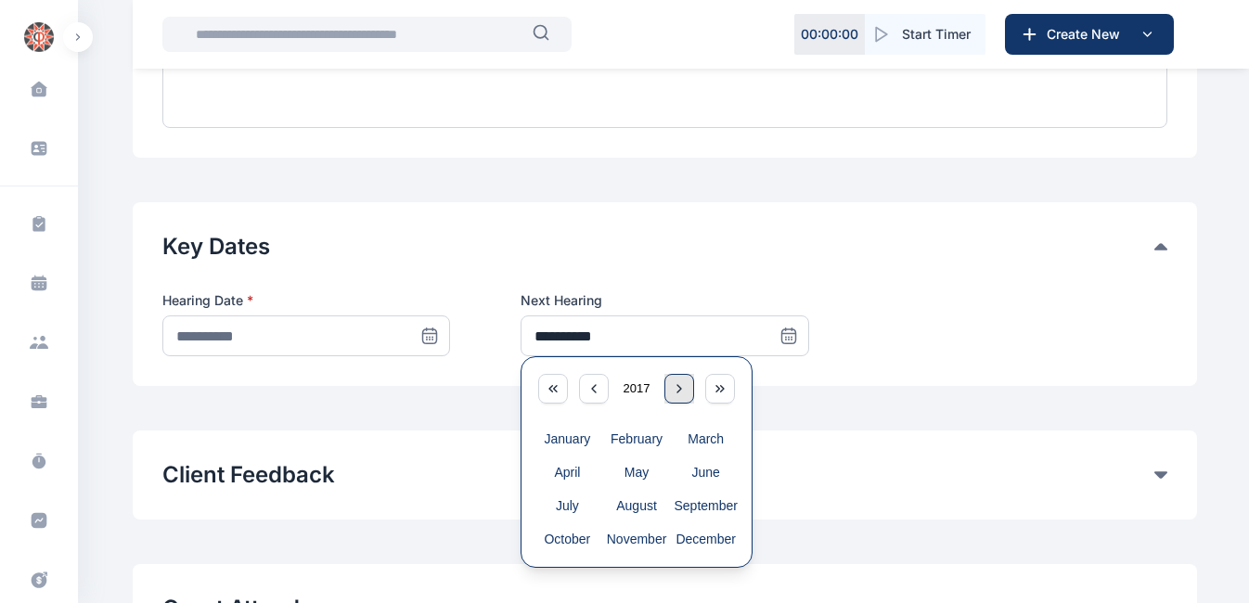
click at [684, 381] on icon "button" at bounding box center [679, 388] width 15 height 15
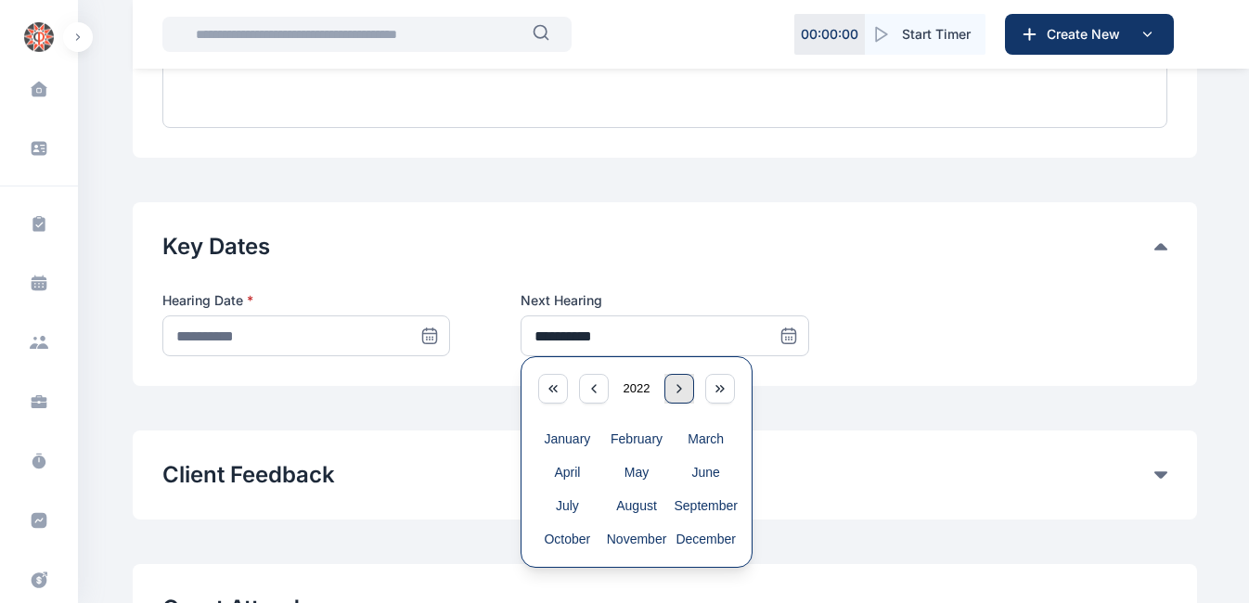
click at [684, 381] on icon "button" at bounding box center [679, 388] width 15 height 15
click at [689, 522] on button "December" at bounding box center [706, 538] width 70 height 33
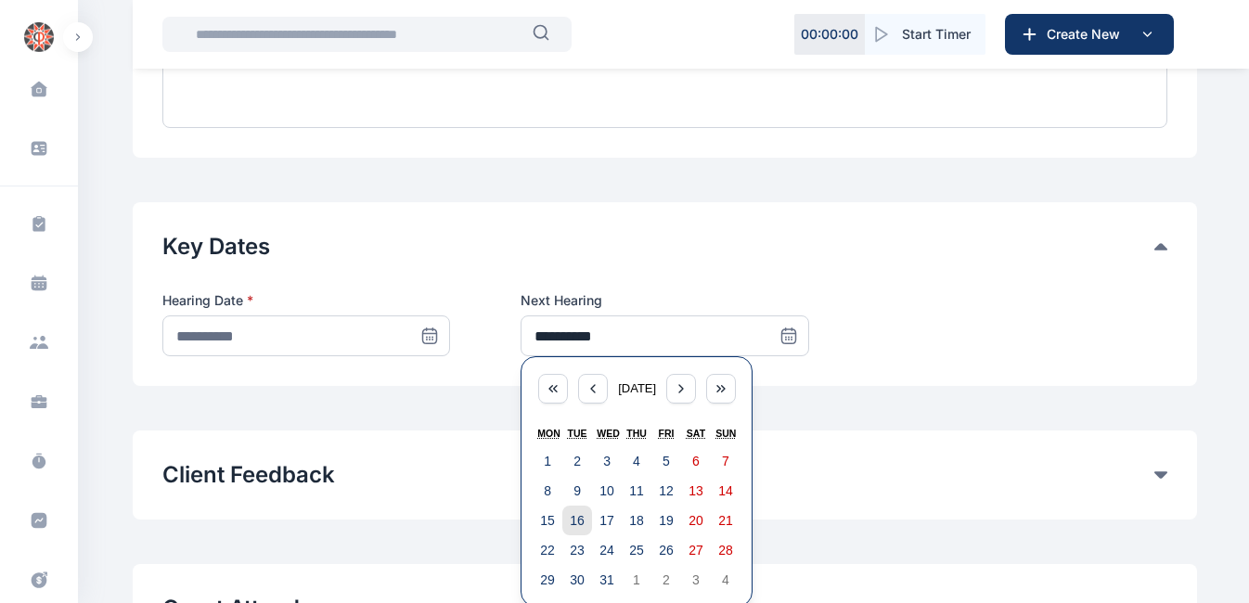
click at [579, 513] on abbr "16" at bounding box center [577, 520] width 15 height 15
type input "**********"
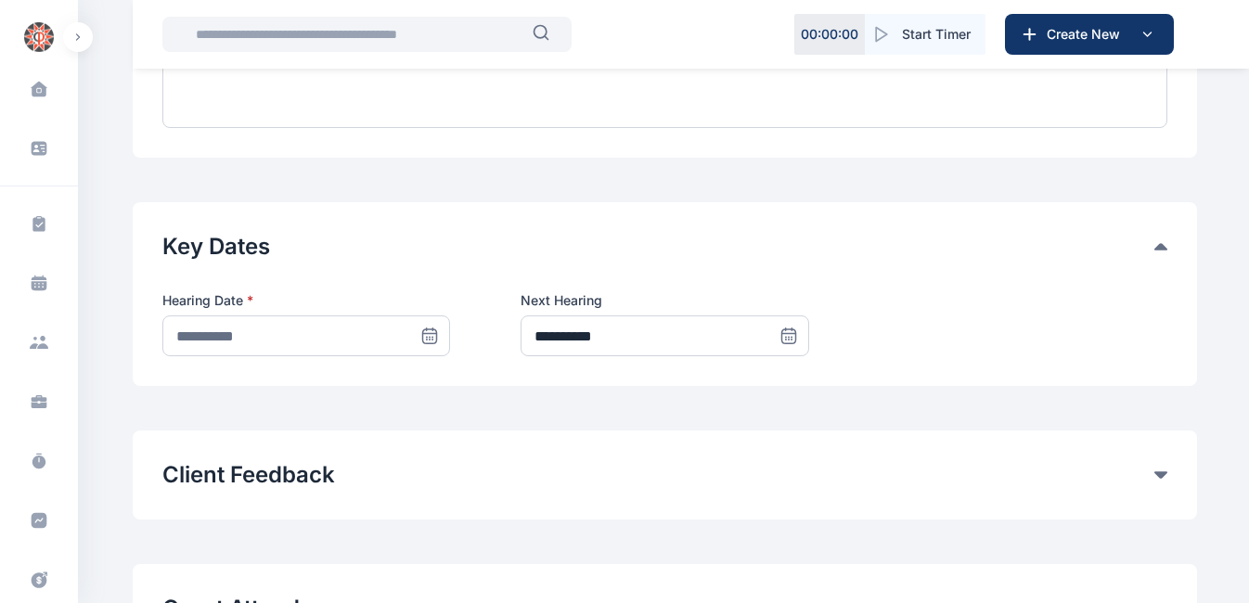
click at [428, 334] on icon at bounding box center [429, 334] width 13 height 0
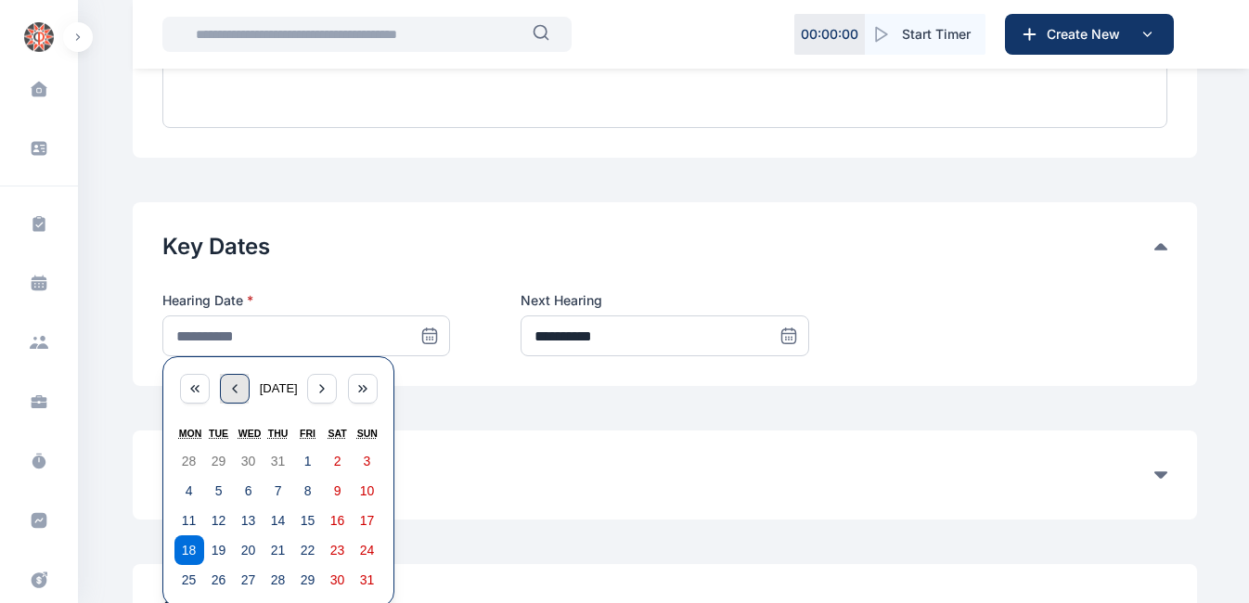
click at [221, 374] on div "button" at bounding box center [235, 389] width 30 height 30
click at [336, 483] on abbr "7" at bounding box center [337, 490] width 7 height 15
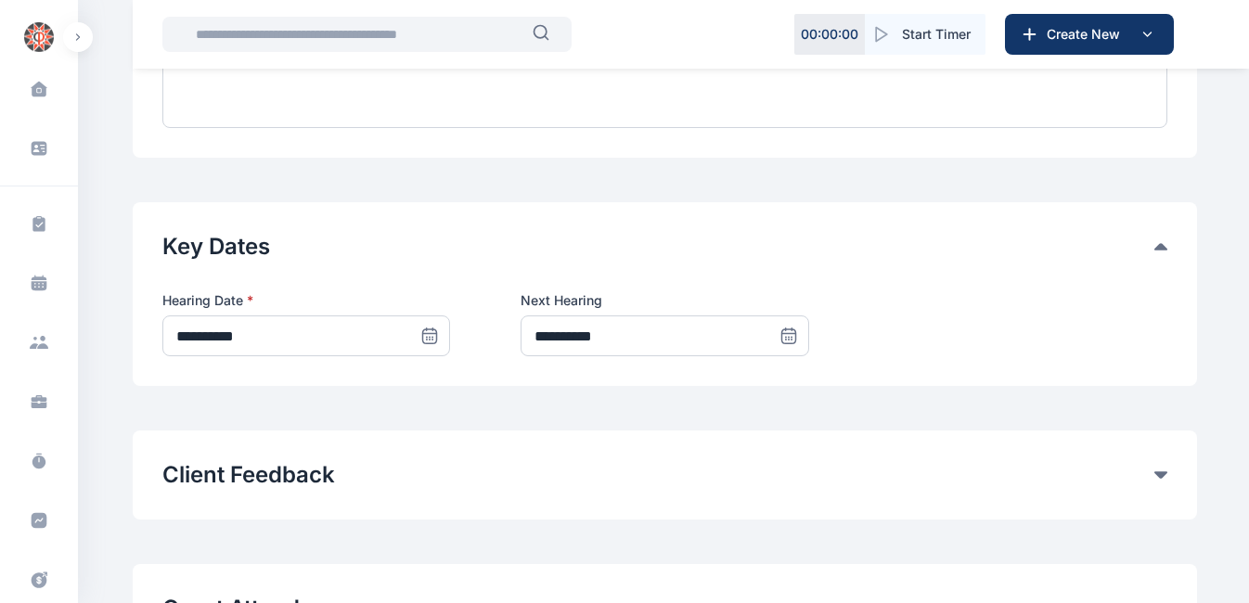
click at [430, 337] on icon at bounding box center [430, 337] width 0 height 0
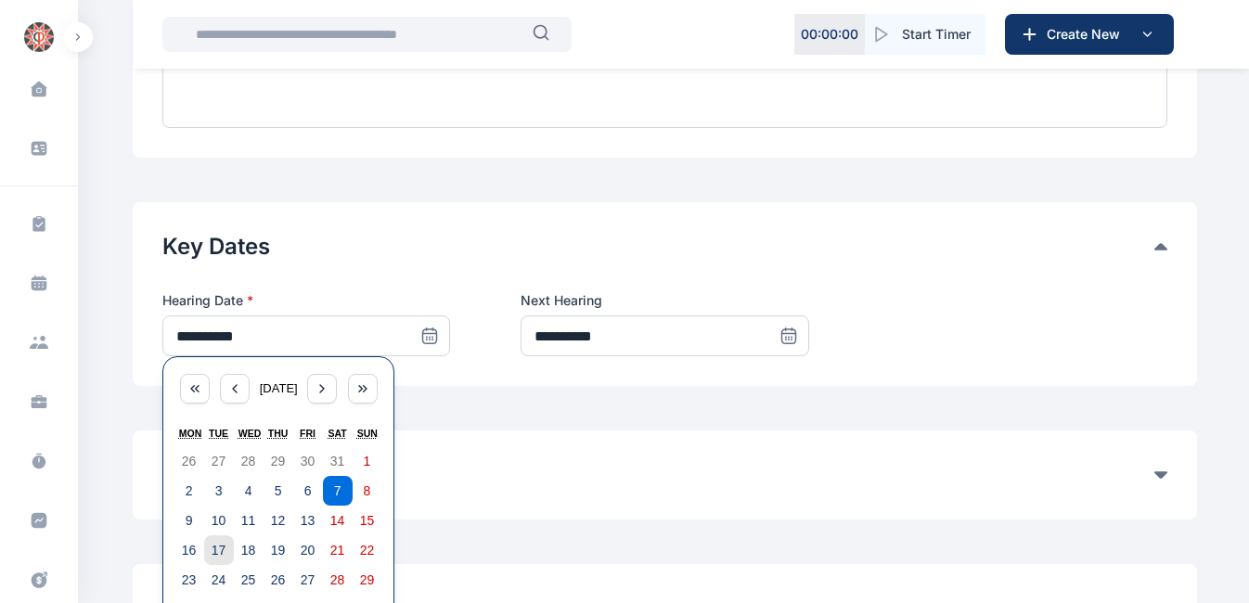
click at [220, 543] on abbr "17" at bounding box center [219, 550] width 15 height 15
type input "**********"
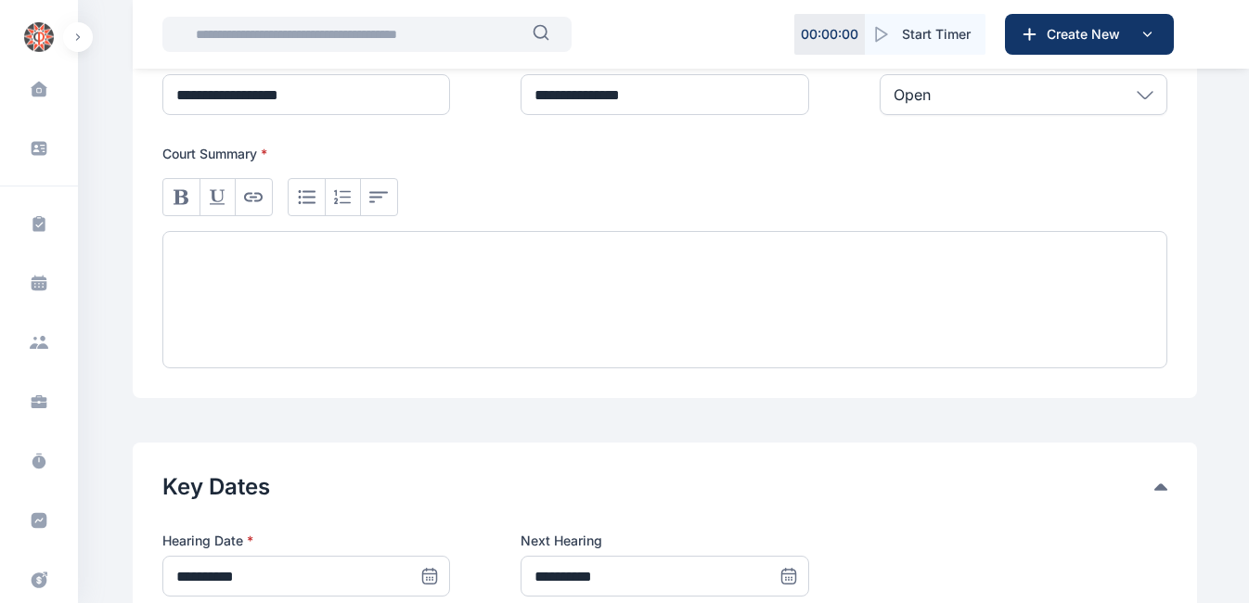
scroll to position [538, 0]
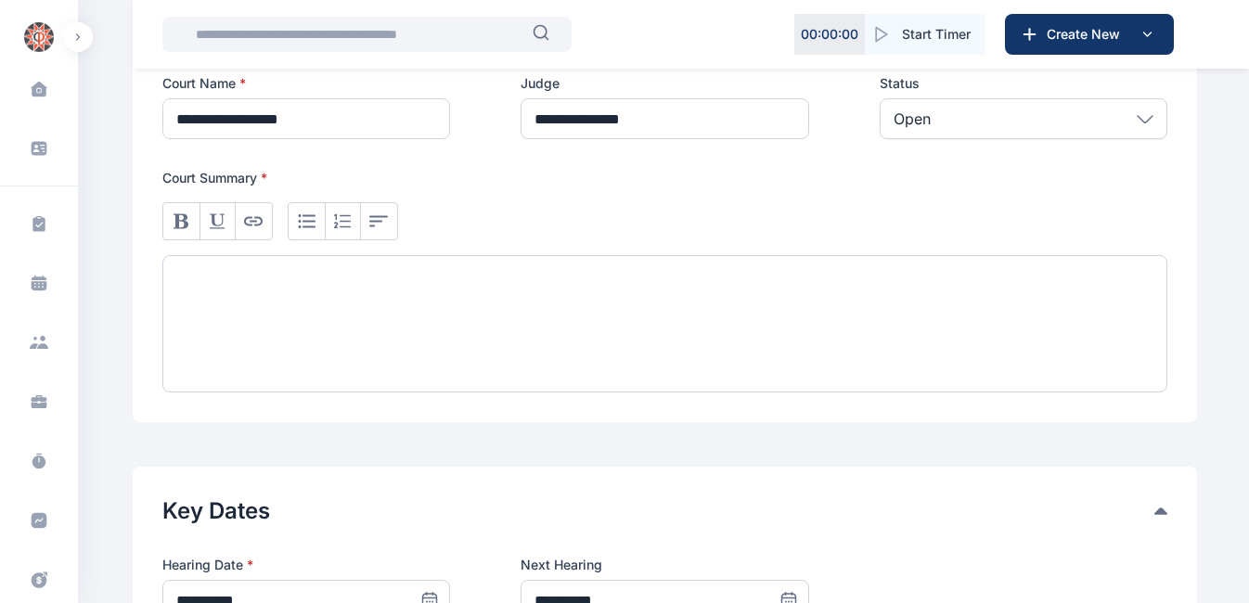
click at [188, 255] on div at bounding box center [664, 323] width 1005 height 137
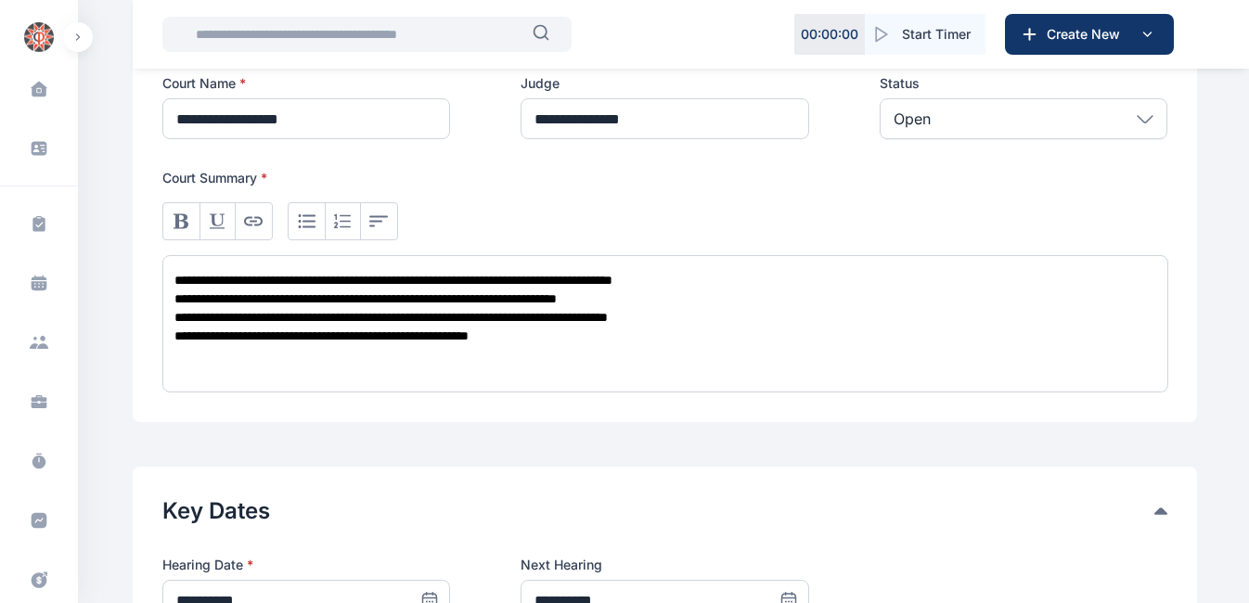
click at [745, 308] on div "**********" at bounding box center [665, 317] width 982 height 19
click at [186, 345] on div "**********" at bounding box center [665, 354] width 982 height 19
click at [574, 327] on div "**********" at bounding box center [665, 336] width 982 height 19
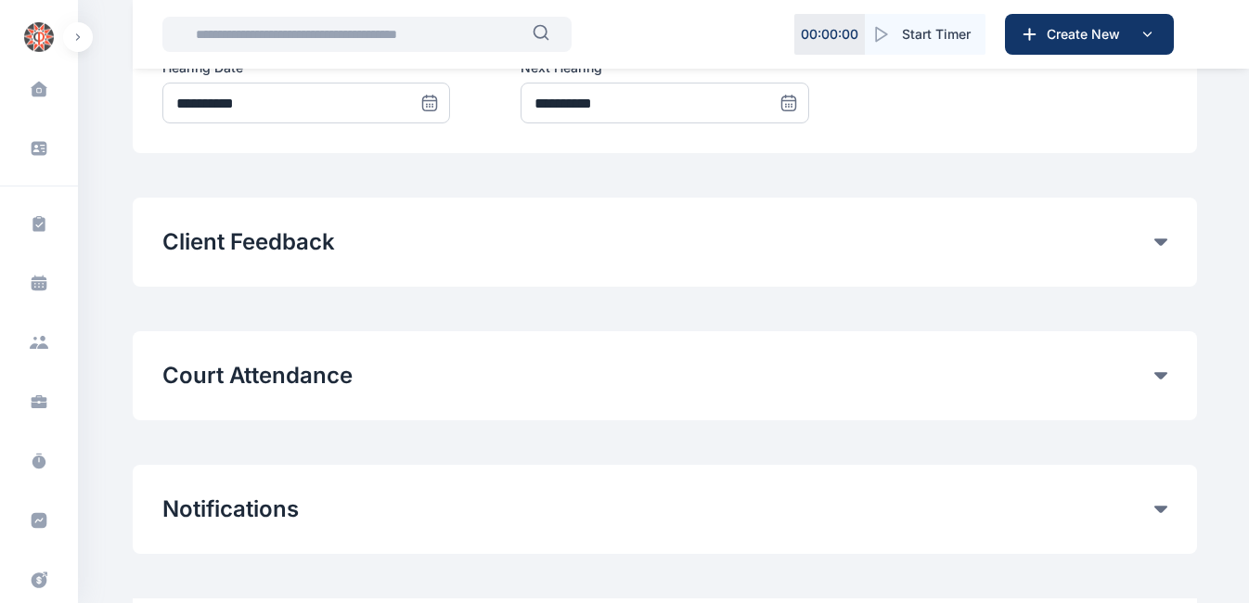
scroll to position [1127, 0]
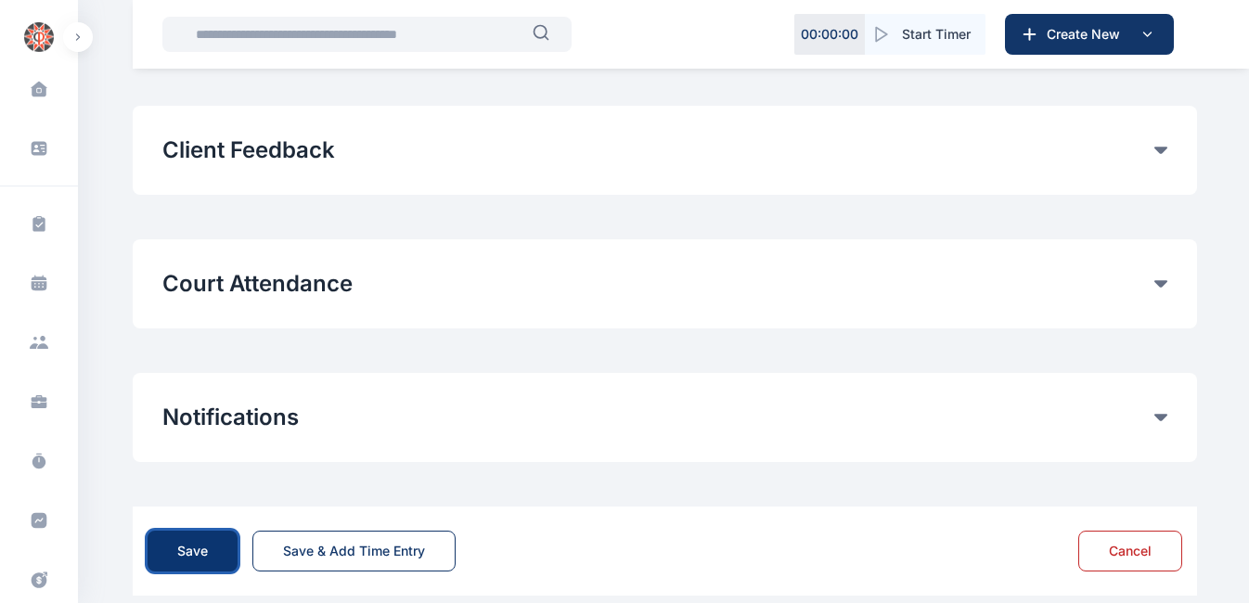
click at [184, 531] on button "Save" at bounding box center [193, 551] width 90 height 41
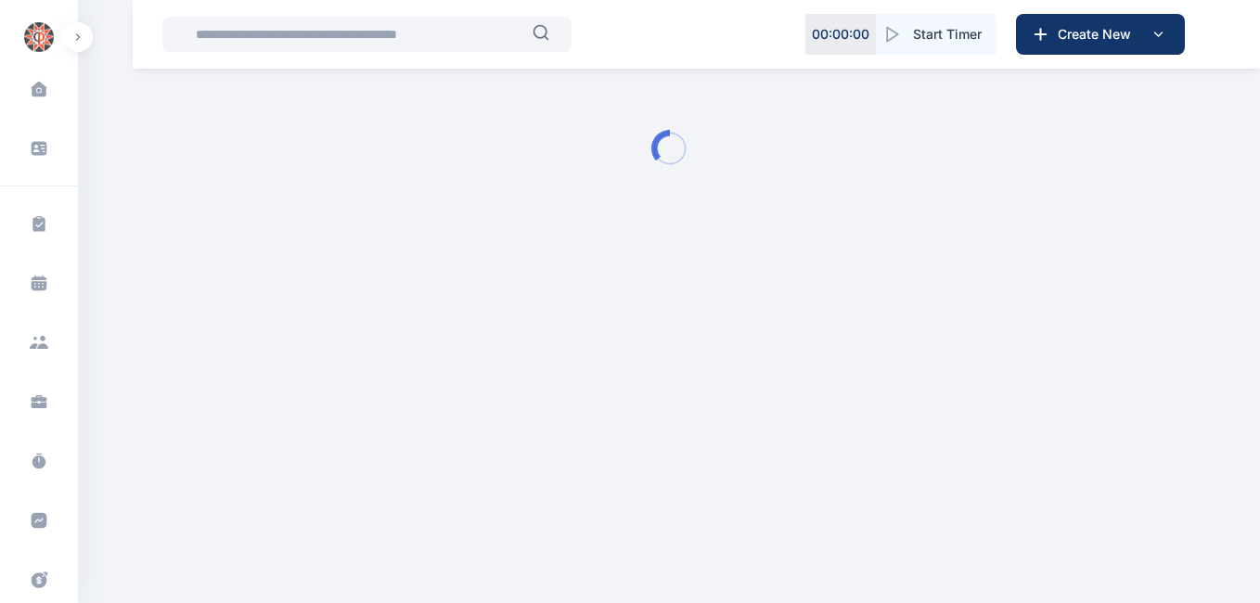
type input "**********"
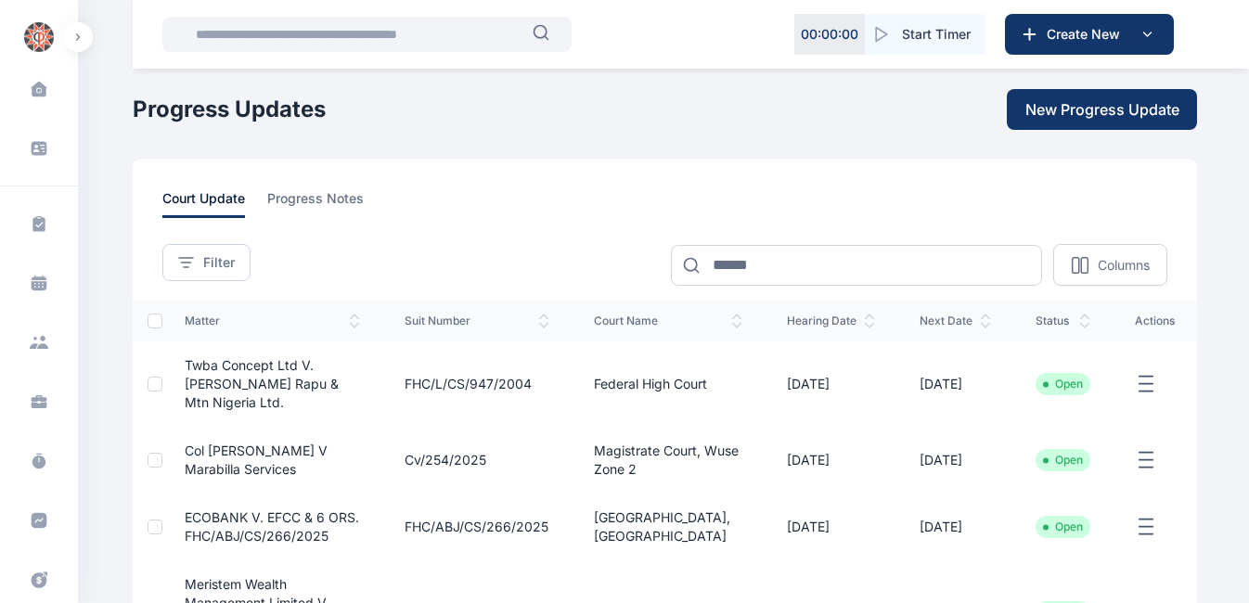
click at [547, 379] on td "FHC/L/CS/947/2004" at bounding box center [476, 383] width 189 height 85
click at [811, 373] on td "[DATE]" at bounding box center [830, 383] width 133 height 85
click at [823, 372] on td "[DATE]" at bounding box center [830, 383] width 133 height 85
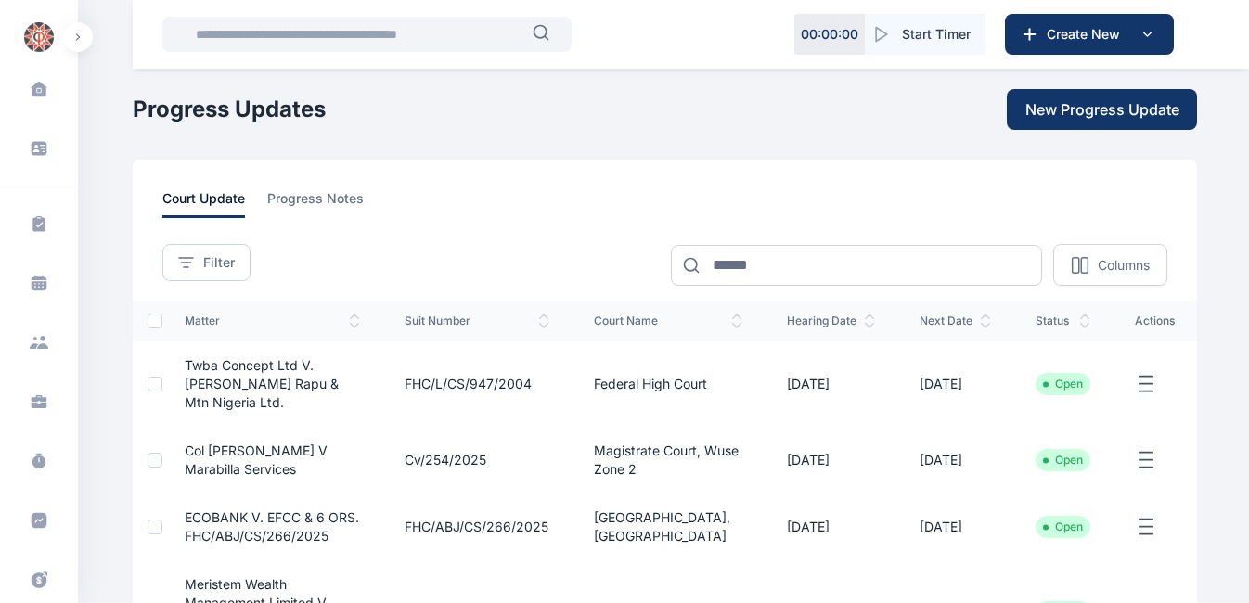
click at [1141, 376] on line "button" at bounding box center [1145, 376] width 13 height 0
click at [1083, 397] on span "Edit" at bounding box center [1074, 405] width 23 height 19
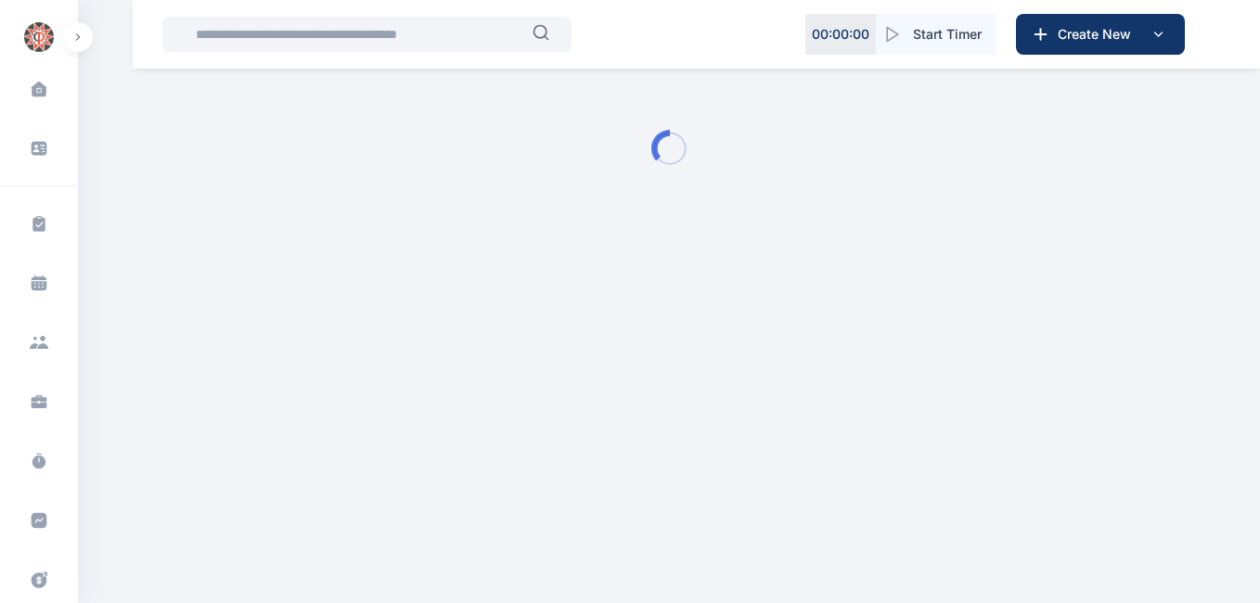
type input "**********"
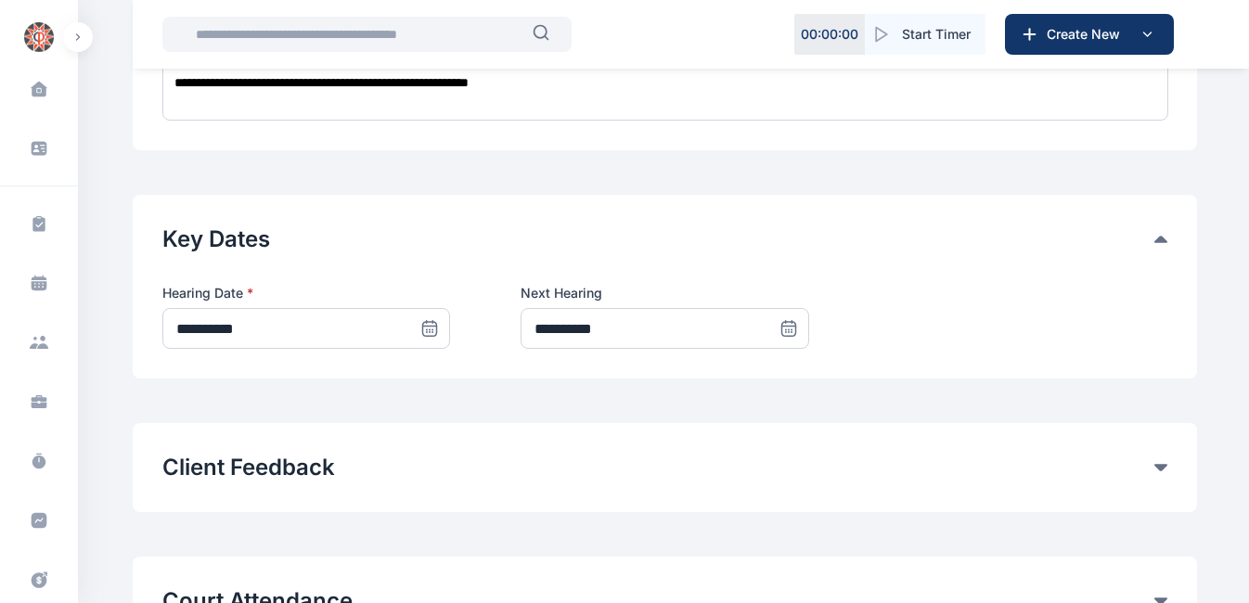
scroll to position [813, 0]
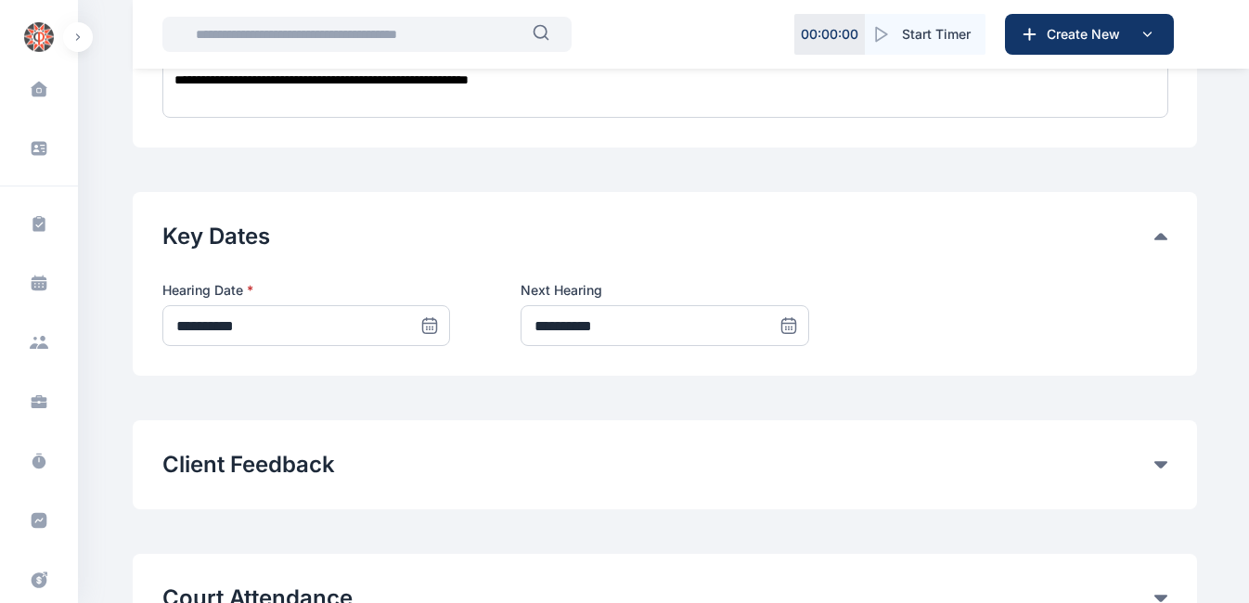
click at [430, 329] on icon at bounding box center [430, 329] width 0 height 0
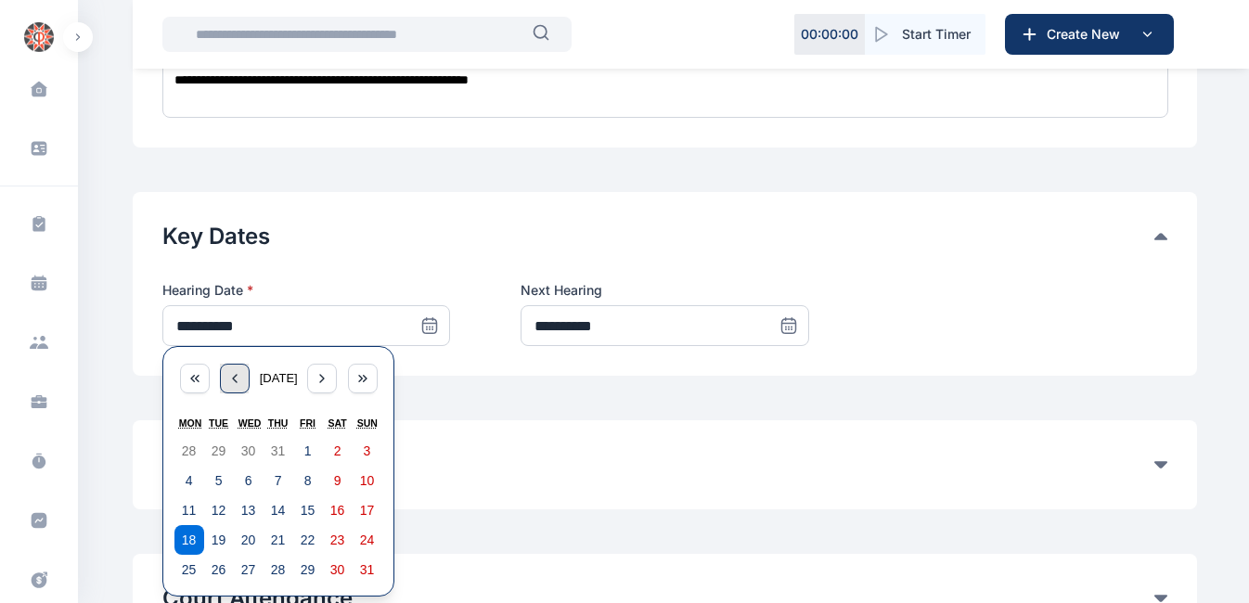
click at [231, 371] on icon "button" at bounding box center [234, 378] width 15 height 15
click at [228, 371] on icon "button" at bounding box center [234, 378] width 15 height 15
click at [506, 495] on div "Court Information Client * Buchi Rapu People Rear Admiral [PERSON_NAME] [PERSON…" at bounding box center [665, 173] width 1064 height 1207
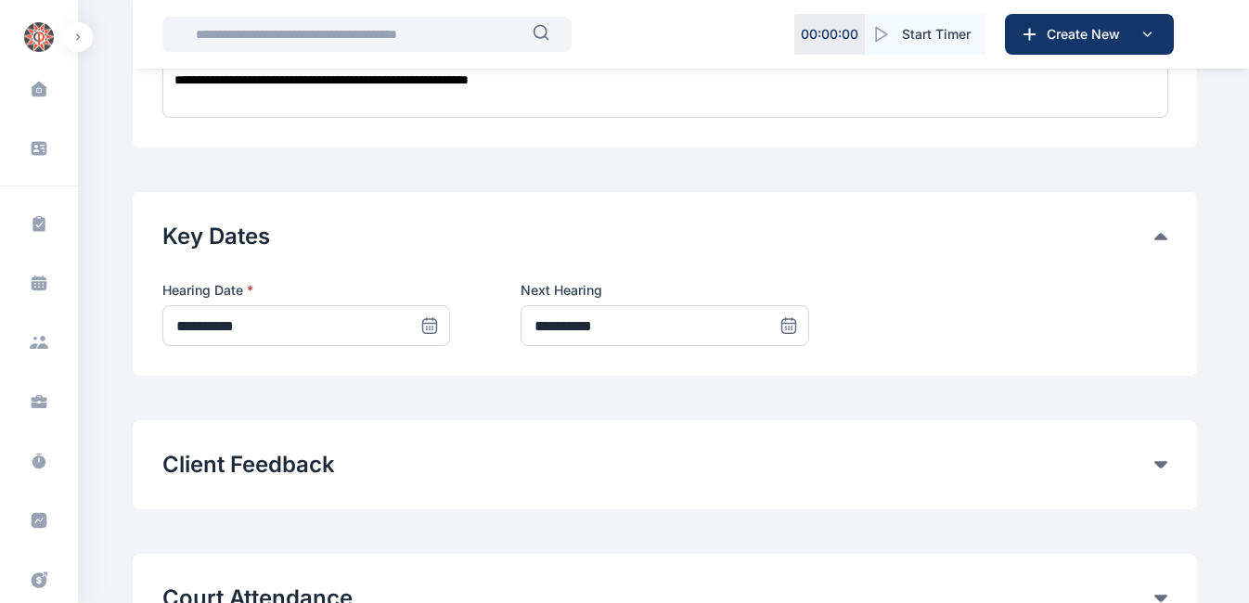
click at [433, 316] on icon at bounding box center [429, 325] width 19 height 19
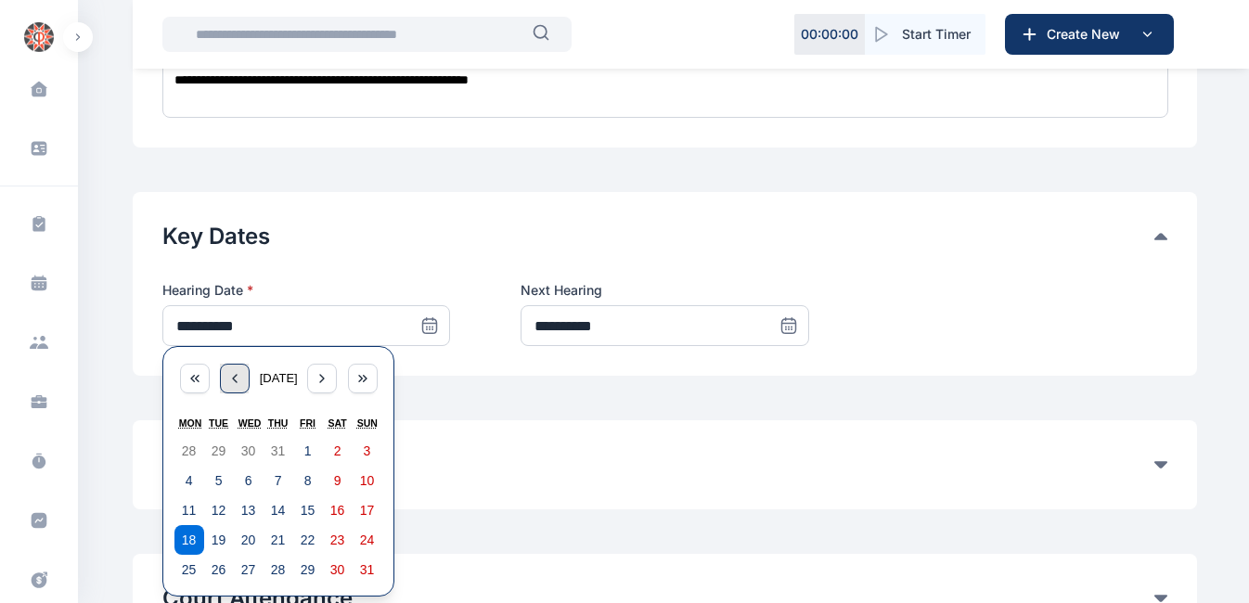
click at [237, 371] on icon "button" at bounding box center [234, 378] width 15 height 15
click at [440, 458] on div "Client Feedback If this is not filled, client will get a notification in their …" at bounding box center [665, 464] width 1064 height 89
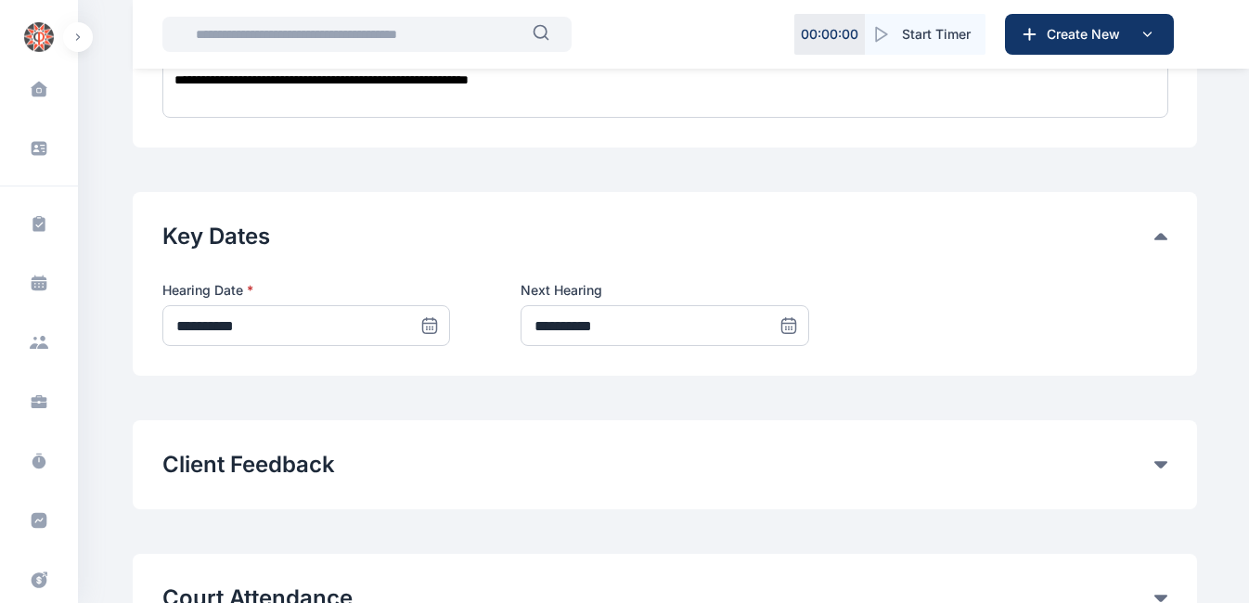
drag, startPoint x: 225, startPoint y: 299, endPoint x: 427, endPoint y: 306, distance: 202.4
click at [427, 316] on icon at bounding box center [429, 325] width 19 height 19
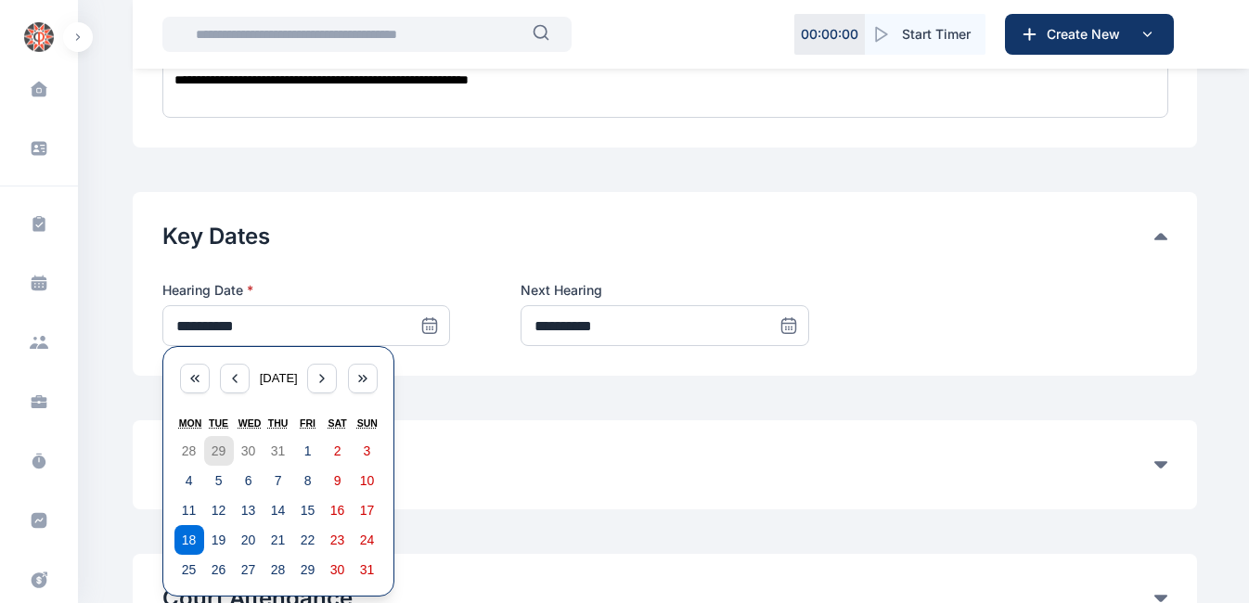
click at [223, 443] on abbr "29" at bounding box center [219, 450] width 15 height 15
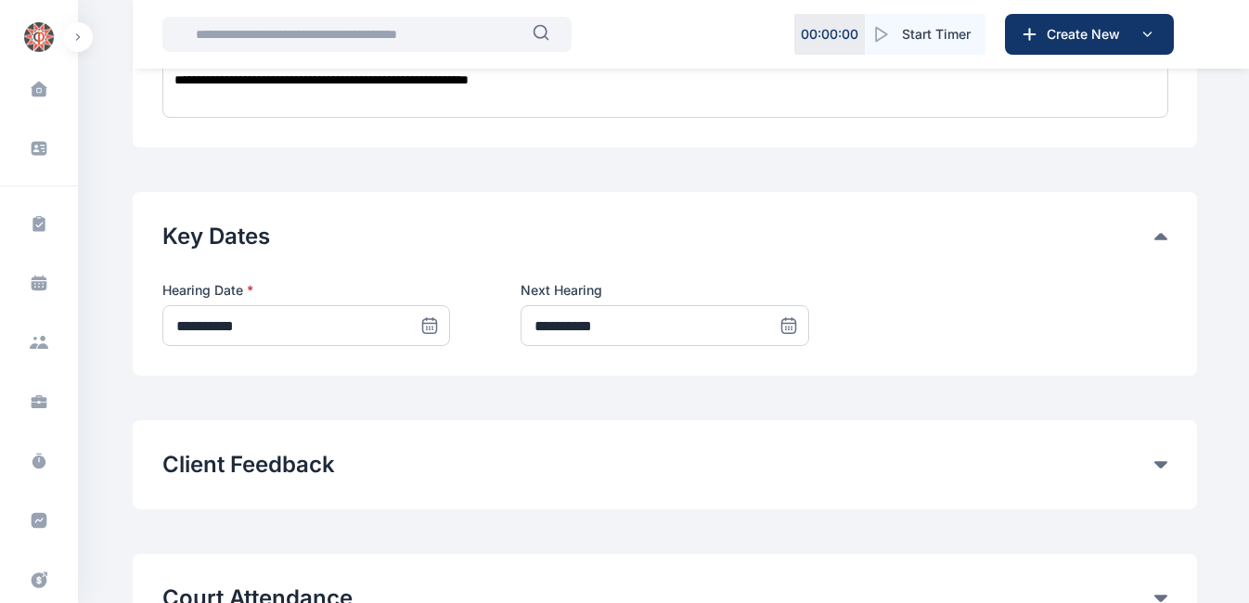
click at [431, 316] on icon at bounding box center [429, 325] width 19 height 19
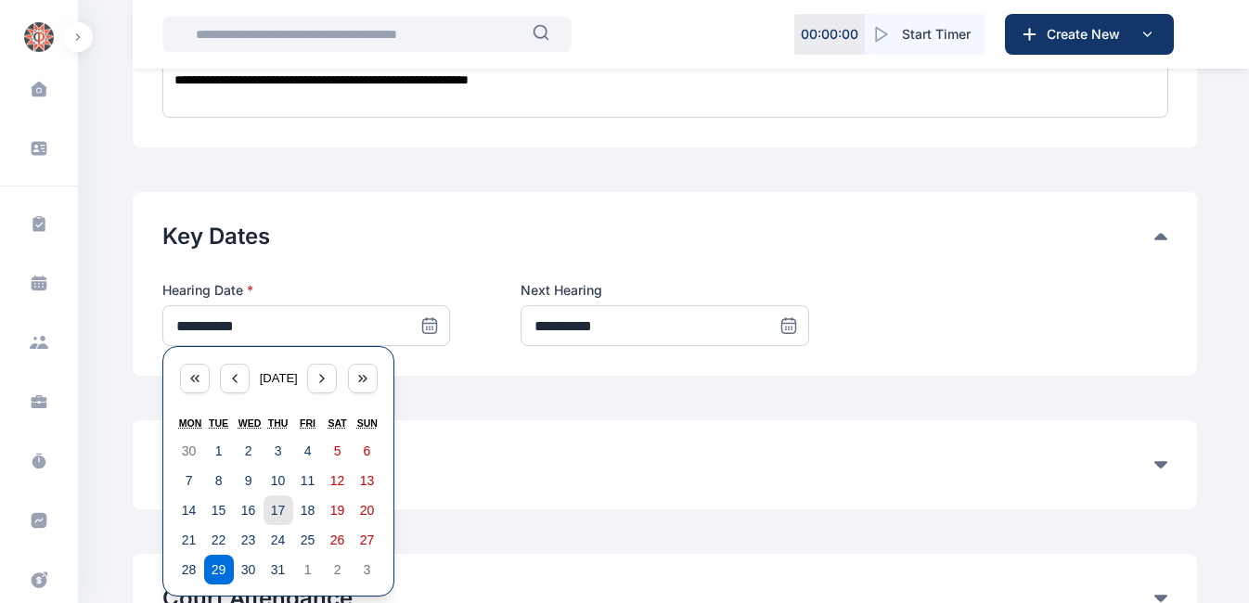
click at [284, 503] on abbr "17" at bounding box center [278, 510] width 15 height 15
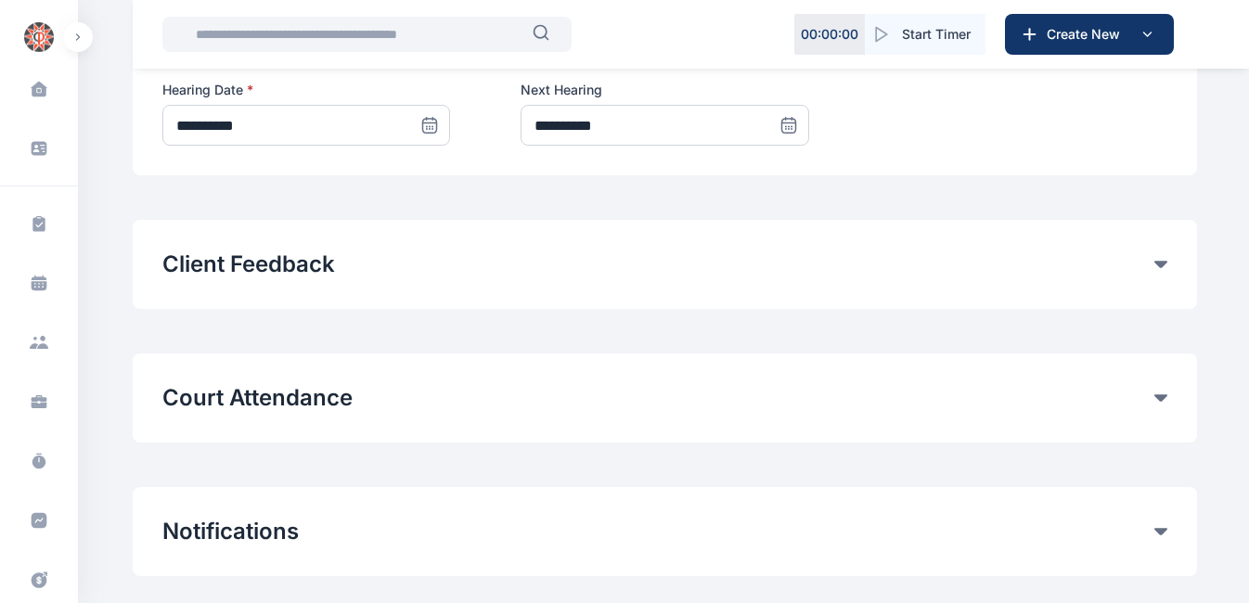
scroll to position [1127, 0]
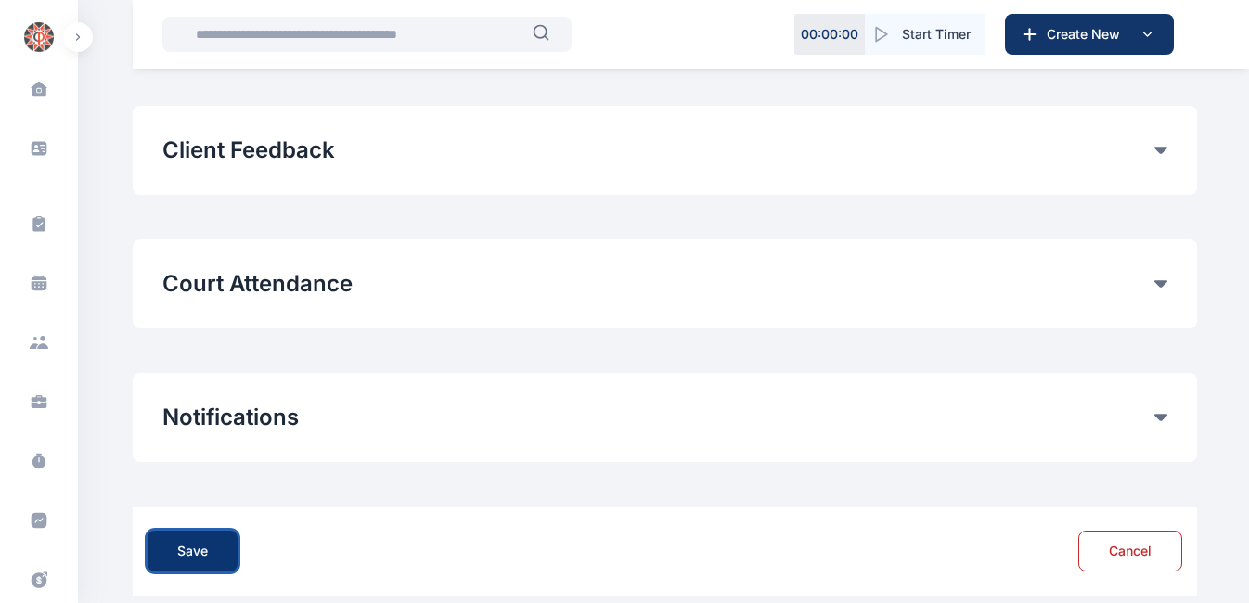
click at [207, 531] on button "Save" at bounding box center [193, 551] width 90 height 41
type input "**********"
